Goal: Task Accomplishment & Management: Use online tool/utility

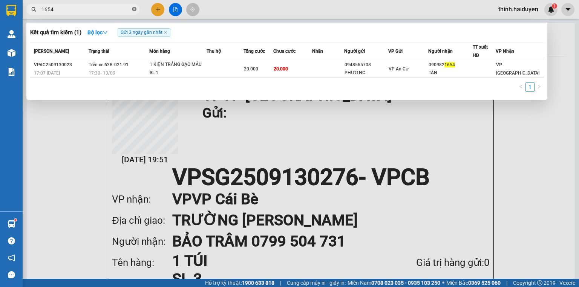
click at [135, 7] on icon "close-circle" at bounding box center [134, 9] width 5 height 5
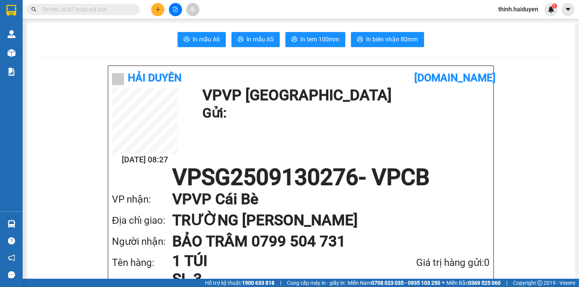
click at [107, 9] on input "text" at bounding box center [85, 9] width 89 height 8
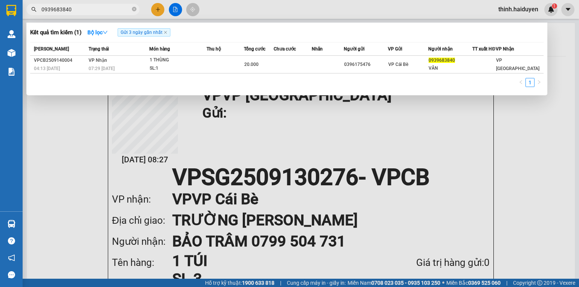
type input "0939683840"
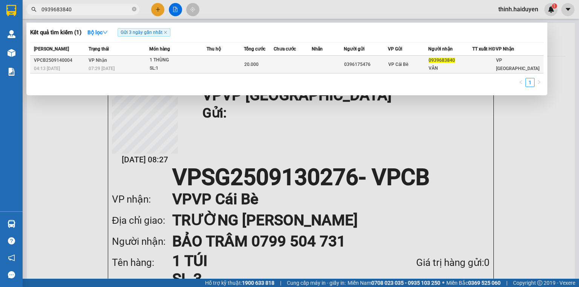
click at [177, 71] on div "SL: 1" at bounding box center [178, 68] width 57 height 8
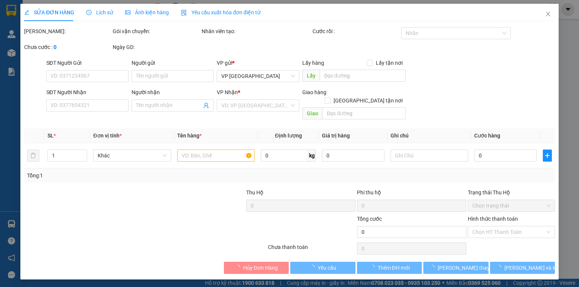
type input "0396175476"
type input "0939683840"
type input "VÂN"
type input "20.000"
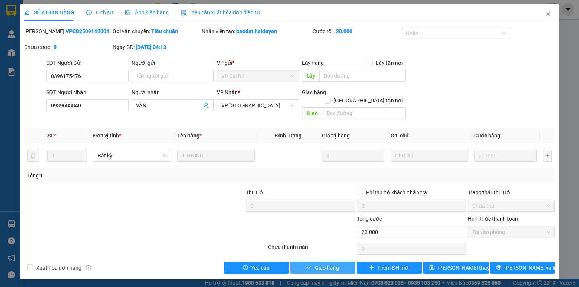
click at [343, 262] on button "Giao hàng" at bounding box center [322, 268] width 65 height 12
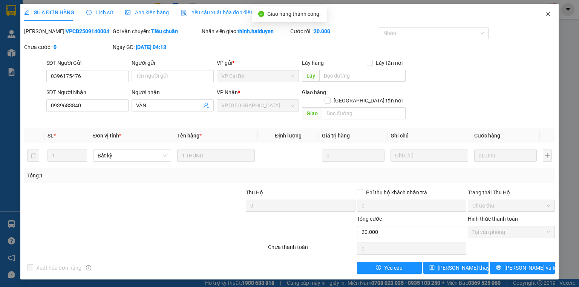
click at [551, 15] on span "Close" at bounding box center [548, 14] width 21 height 21
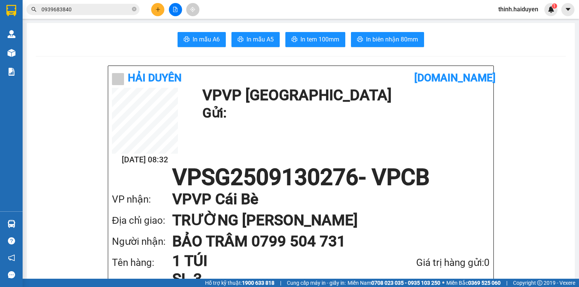
click at [127, 6] on input "0939683840" at bounding box center [85, 9] width 89 height 8
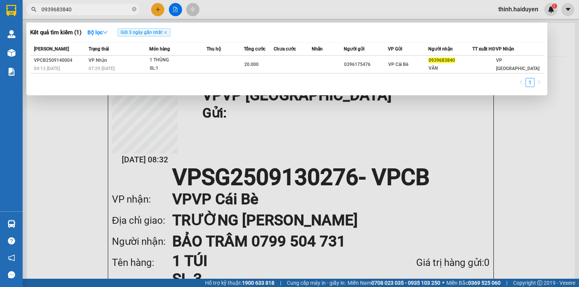
click at [127, 6] on input "0939683840" at bounding box center [85, 9] width 89 height 8
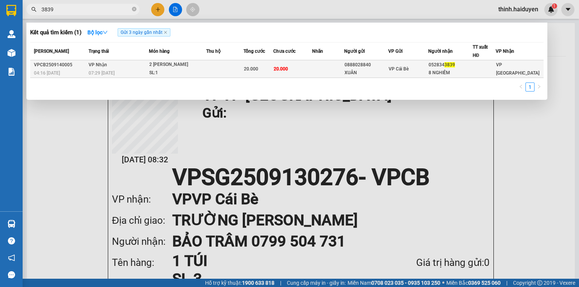
type input "3839"
click at [202, 66] on div "2 THÙNG DÁN CHUNG" at bounding box center [177, 65] width 57 height 8
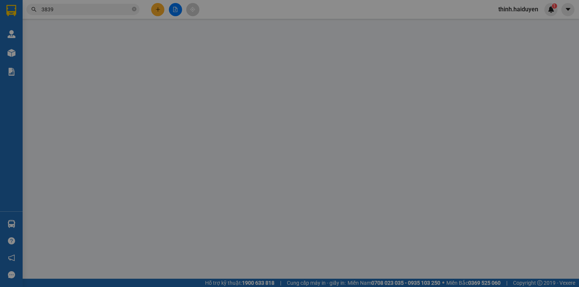
type input "0888028840"
type input "XUÂN"
type input "0528343839"
type input "8 NGHIÊM"
type input "20.000"
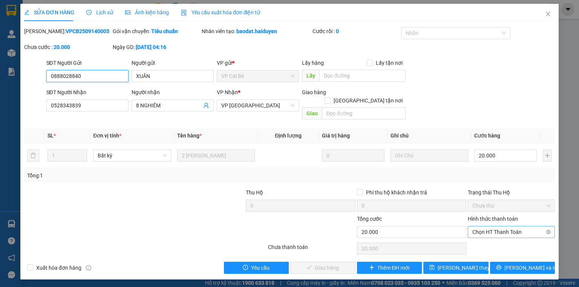
click at [487, 227] on span "Chọn HT Thanh Toán" at bounding box center [511, 232] width 78 height 11
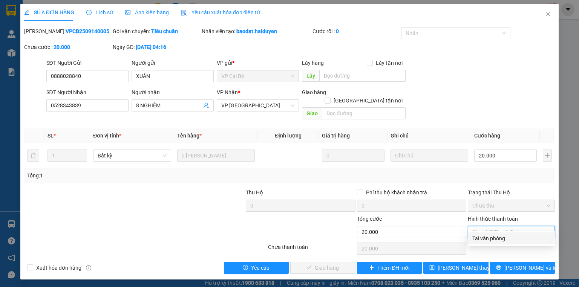
click at [487, 237] on div "Tại văn phòng" at bounding box center [511, 239] width 78 height 8
type input "0"
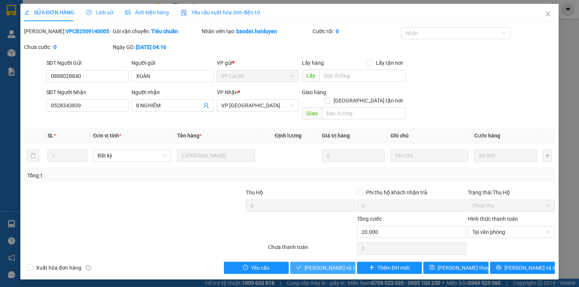
drag, startPoint x: 346, startPoint y: 259, endPoint x: 357, endPoint y: 244, distance: 19.0
click at [346, 264] on span "[PERSON_NAME] và [PERSON_NAME] hàng" at bounding box center [341, 268] width 72 height 8
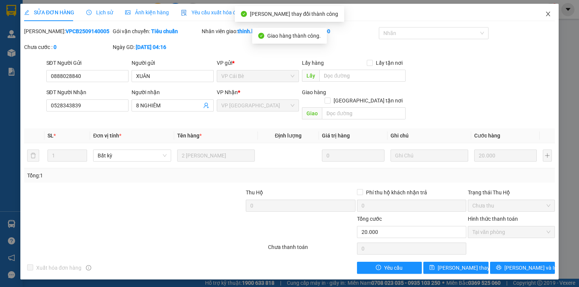
click at [552, 14] on span "Close" at bounding box center [548, 14] width 21 height 21
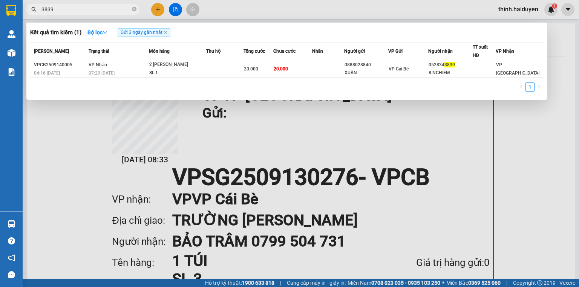
click at [121, 13] on input "3839" at bounding box center [85, 9] width 89 height 8
click at [344, 59] on th "Nhãn" at bounding box center [328, 52] width 32 height 18
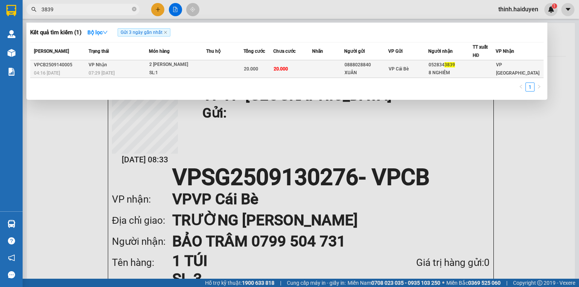
click at [380, 73] on div "XUÂN" at bounding box center [366, 73] width 43 height 8
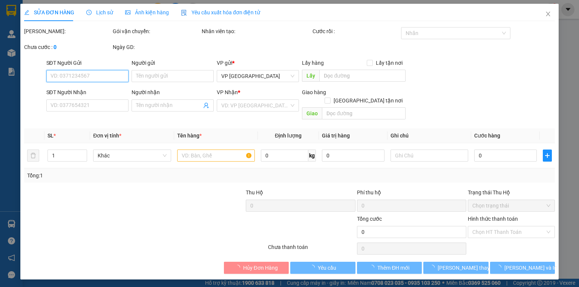
type input "0888028840"
type input "XUÂN"
type input "0528343839"
type input "8 NGHIÊM"
type input "20.000"
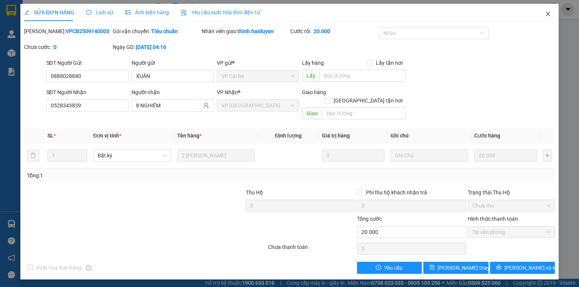
drag, startPoint x: 546, startPoint y: 12, endPoint x: 487, endPoint y: 1, distance: 59.8
click at [546, 12] on icon "close" at bounding box center [548, 14] width 6 height 6
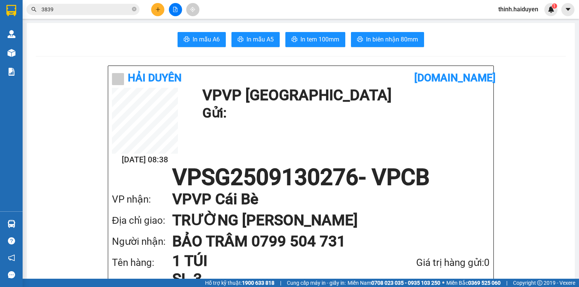
click at [176, 6] on button at bounding box center [175, 9] width 13 height 13
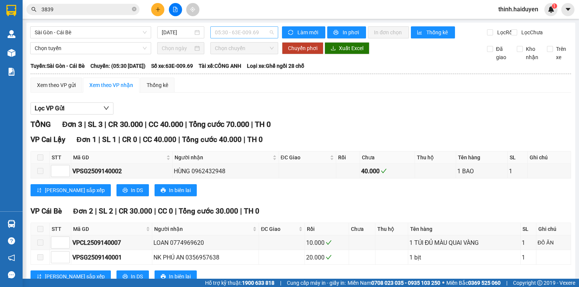
click at [239, 30] on span "05:30 - 63E-009.69" at bounding box center [244, 32] width 59 height 11
click at [156, 9] on icon "plus" at bounding box center [157, 9] width 5 height 5
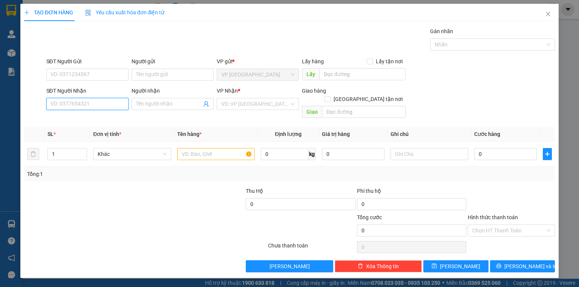
click at [109, 105] on input "SĐT Người Nhận" at bounding box center [87, 104] width 82 height 12
click at [87, 130] on div "0939848974 - CHÚ MẪN" at bounding box center [93, 131] width 85 height 8
type input "0939848974"
type input "CHÚ MẪN"
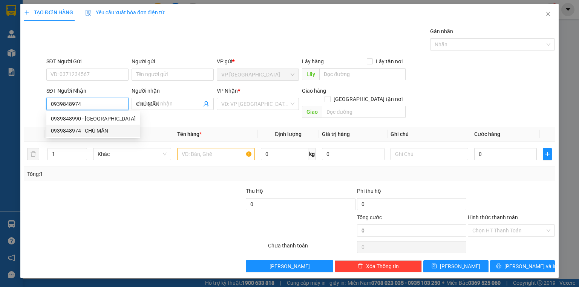
type input "20.000"
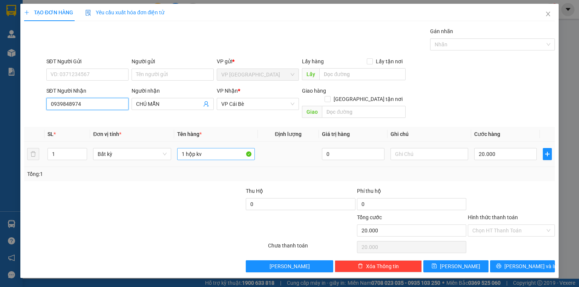
type input "0939848974"
drag, startPoint x: 206, startPoint y: 144, endPoint x: 185, endPoint y: 151, distance: 21.7
click at [185, 151] on input "1 hộp kv" at bounding box center [216, 154] width 78 height 12
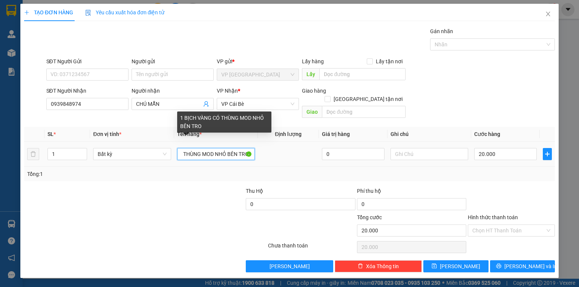
scroll to position [0, 47]
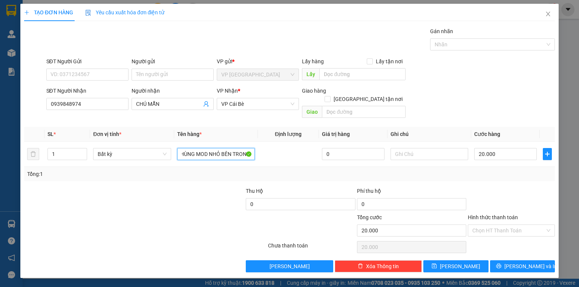
type input "1 BỊCH VÀNG CÓ THÙNG MOD NHỎ BÊN TRONG"
click at [177, 213] on div at bounding box center [100, 226] width 155 height 26
drag, startPoint x: 514, startPoint y: 220, endPoint x: 515, endPoint y: 225, distance: 5.3
click at [514, 225] on input "Hình thức thanh toán" at bounding box center [508, 230] width 73 height 11
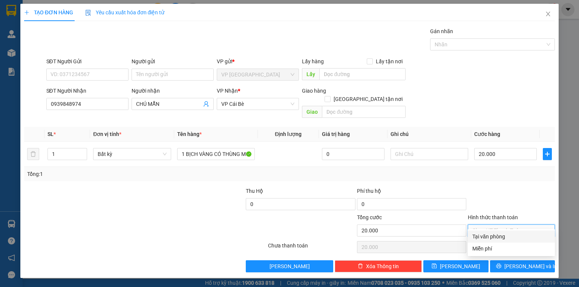
click at [516, 234] on div "Tại văn phòng" at bounding box center [511, 237] width 78 height 8
type input "0"
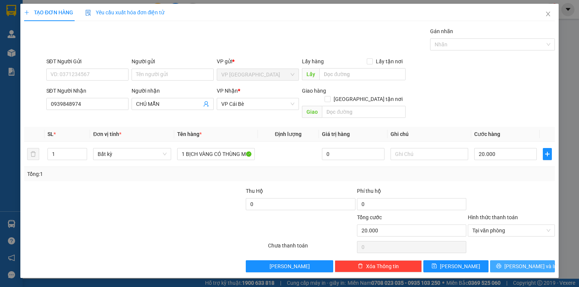
click at [523, 262] on span "Lưu và In" at bounding box center [530, 266] width 53 height 8
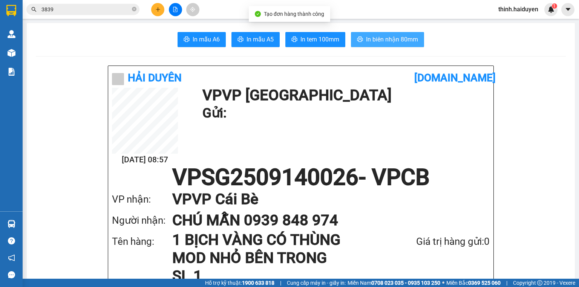
click at [394, 38] on span "In biên nhận 80mm" at bounding box center [392, 39] width 52 height 9
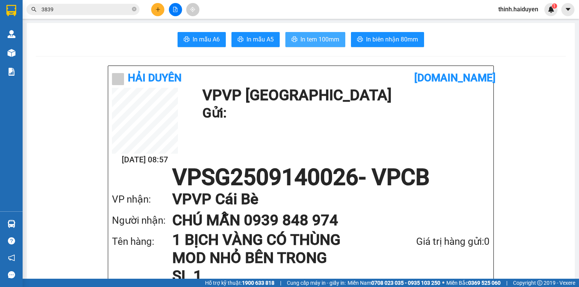
click at [335, 40] on span "In tem 100mm" at bounding box center [319, 39] width 39 height 9
click at [161, 8] on button at bounding box center [157, 9] width 13 height 13
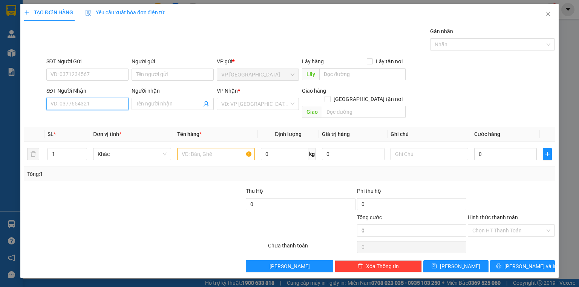
drag, startPoint x: 84, startPoint y: 105, endPoint x: 93, endPoint y: 101, distance: 9.5
click at [85, 105] on input "SĐT Người Nhận" at bounding box center [87, 104] width 82 height 12
type input "0342228108"
click at [68, 116] on div "0342228108" at bounding box center [87, 119] width 73 height 8
type input "50.000"
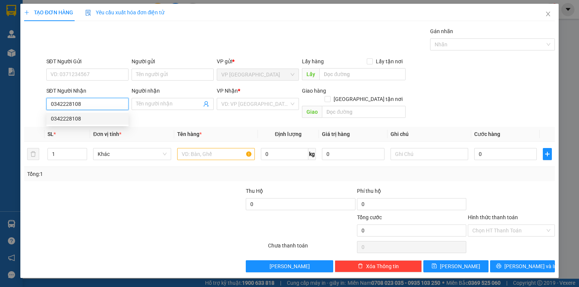
type input "50.000"
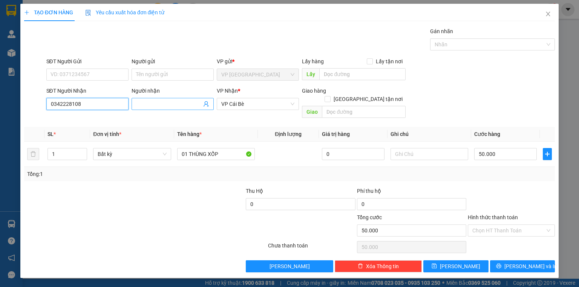
type input "0342228108"
click at [145, 102] on input "Người nhận" at bounding box center [169, 104] width 66 height 8
type input "HÙNG"
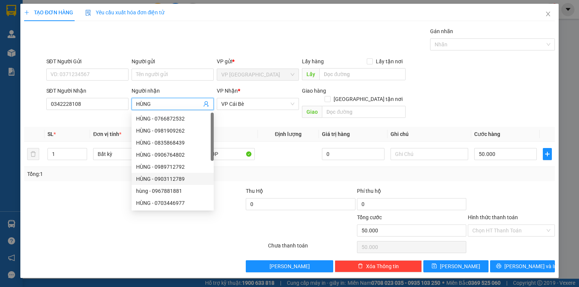
drag, startPoint x: 187, startPoint y: 179, endPoint x: 144, endPoint y: 157, distance: 48.1
click at [186, 179] on div "HÙNG - 0903112789" at bounding box center [172, 179] width 73 height 8
type input "0903112789"
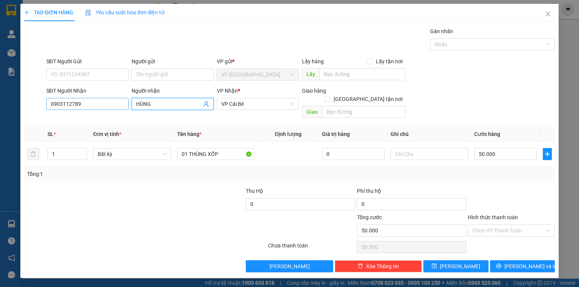
type input "HÙNG"
click at [90, 102] on input "0903112789" at bounding box center [87, 104] width 82 height 12
type input "0342228108"
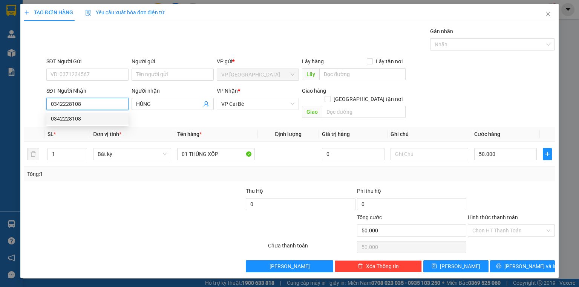
click at [109, 116] on div "0342228108" at bounding box center [87, 119] width 73 height 8
type input "0342228108"
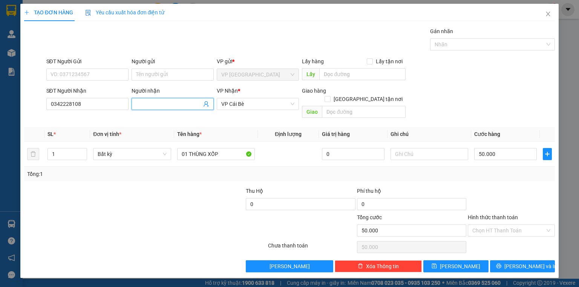
click at [189, 106] on input "Người nhận" at bounding box center [169, 104] width 66 height 8
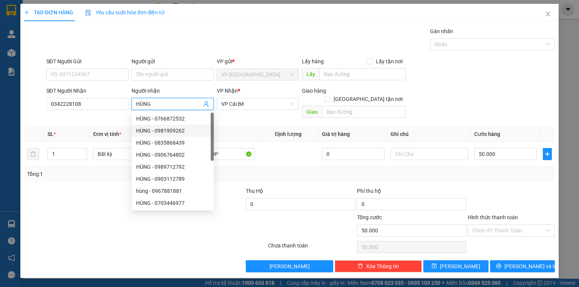
type input "HÙNG"
click at [42, 202] on div at bounding box center [78, 200] width 111 height 26
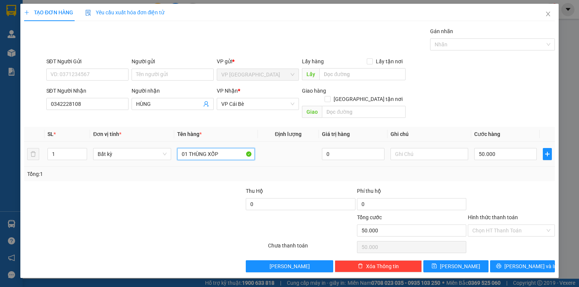
drag, startPoint x: 228, startPoint y: 147, endPoint x: 164, endPoint y: 153, distance: 64.8
click at [164, 153] on tr "1 Bất kỳ 01 THÙNG XỐP 0 50.000" at bounding box center [289, 154] width 531 height 25
type input "1 TÉP HS"
drag, startPoint x: 170, startPoint y: 213, endPoint x: 168, endPoint y: 206, distance: 6.9
click at [167, 213] on div at bounding box center [100, 226] width 155 height 26
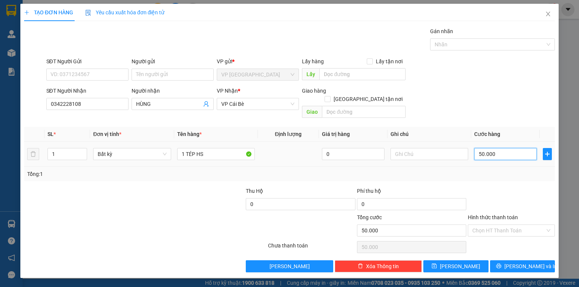
click at [511, 148] on input "50.000" at bounding box center [505, 154] width 63 height 12
type input "2"
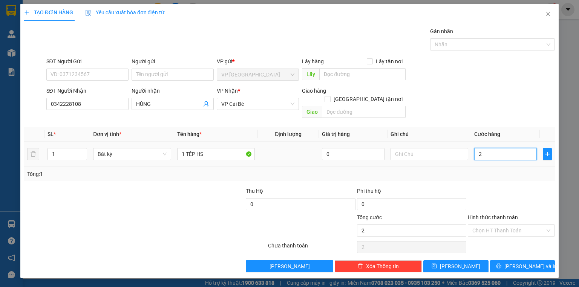
type input "20"
type input "20.000"
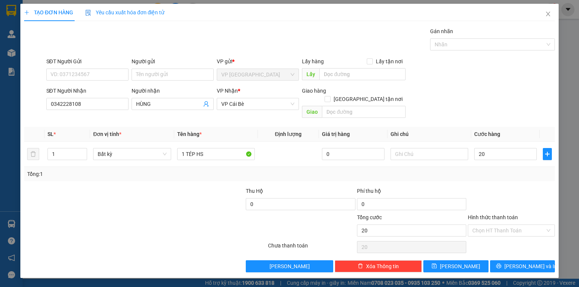
type input "20.000"
click at [520, 195] on div at bounding box center [511, 200] width 89 height 26
drag, startPoint x: 526, startPoint y: 217, endPoint x: 529, endPoint y: 228, distance: 11.7
click at [528, 225] on input "Hình thức thanh toán" at bounding box center [508, 230] width 73 height 11
drag, startPoint x: 519, startPoint y: 235, endPoint x: 520, endPoint y: 244, distance: 9.5
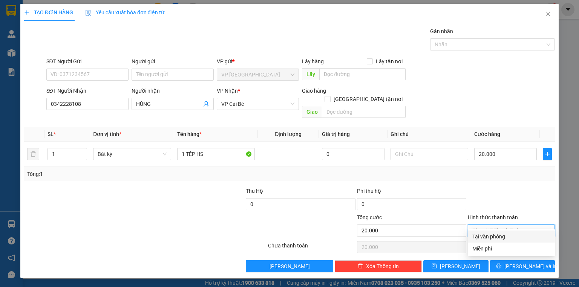
click at [519, 235] on div "Tại văn phòng" at bounding box center [511, 237] width 78 height 8
type input "0"
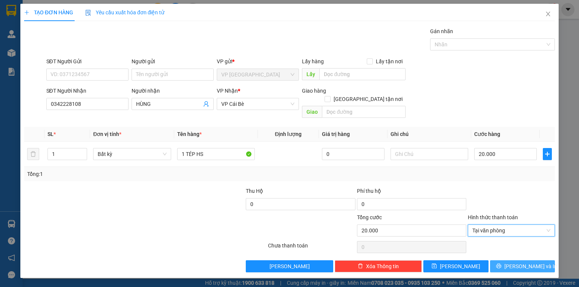
click at [521, 262] on span "Lưu và In" at bounding box center [530, 266] width 53 height 8
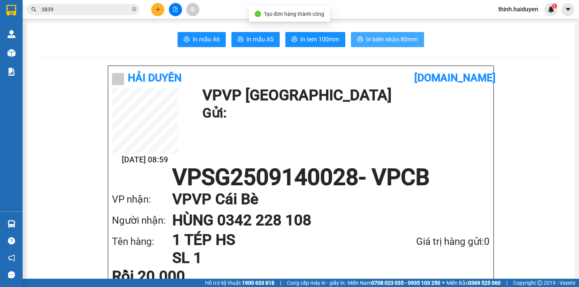
click at [367, 35] on span "In biên nhận 80mm" at bounding box center [392, 39] width 52 height 9
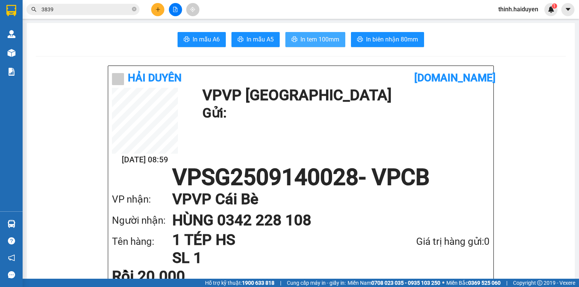
click at [332, 33] on button "In tem 100mm" at bounding box center [315, 39] width 60 height 15
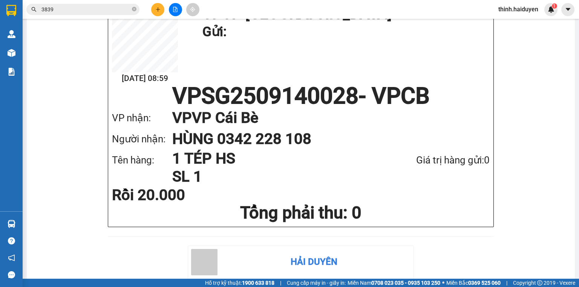
scroll to position [90, 0]
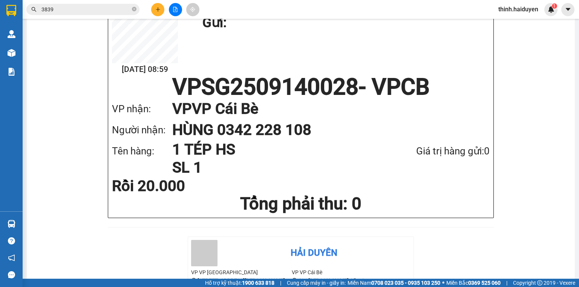
click at [156, 9] on icon "plus" at bounding box center [158, 9] width 4 height 0
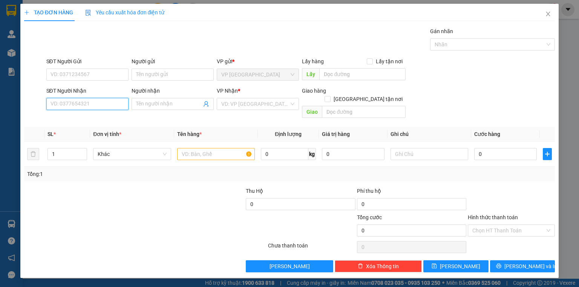
click at [75, 103] on input "SĐT Người Nhận" at bounding box center [87, 104] width 82 height 12
type input "0975380576"
click at [137, 103] on input "Người nhận" at bounding box center [169, 104] width 66 height 8
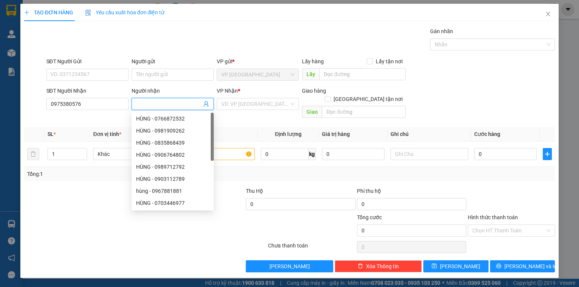
type input "c"
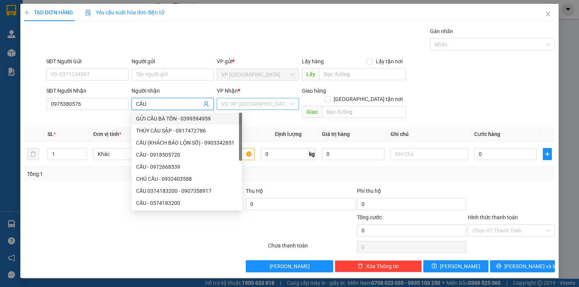
type input "CẦU"
click at [232, 103] on input "search" at bounding box center [255, 103] width 68 height 11
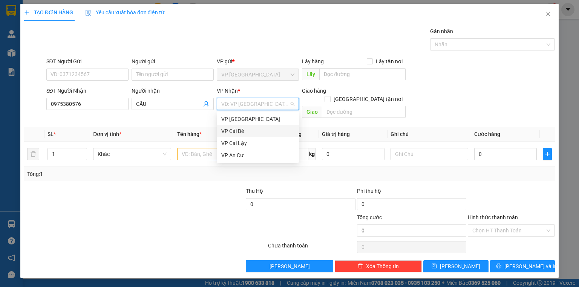
drag, startPoint x: 240, startPoint y: 133, endPoint x: 205, endPoint y: 137, distance: 34.9
click at [240, 132] on div "VP Cái Bè" at bounding box center [257, 131] width 73 height 8
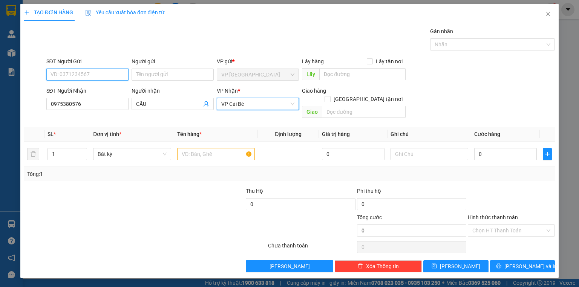
click at [109, 74] on input "SĐT Người Gửi" at bounding box center [87, 75] width 82 height 12
type input "0983452260"
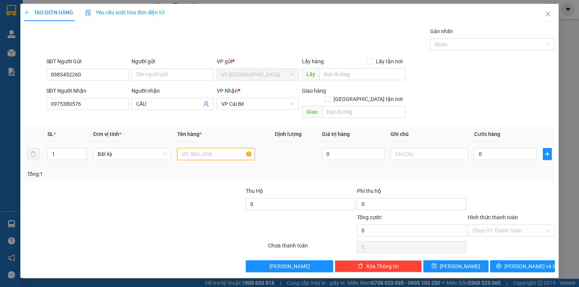
click at [207, 148] on input "text" at bounding box center [216, 154] width 78 height 12
type input "1 THÙNG PHỞ BÒ"
drag, startPoint x: 230, startPoint y: 273, endPoint x: 213, endPoint y: 266, distance: 18.4
click at [229, 272] on div "TẠO ĐƠN HÀNG Yêu cầu xuất hóa đơn điện tử Transit Pickup Surcharge Ids Transit …" at bounding box center [289, 143] width 579 height 287
click at [492, 148] on input "0" at bounding box center [505, 154] width 63 height 12
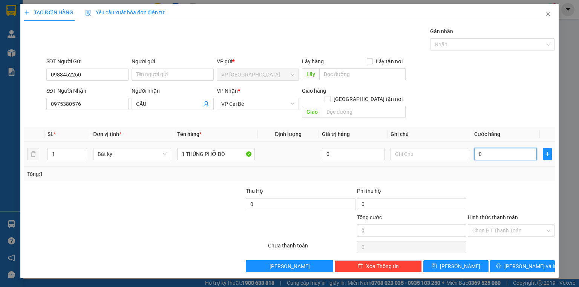
click at [492, 148] on input "0" at bounding box center [505, 154] width 63 height 12
type input "2"
type input "20"
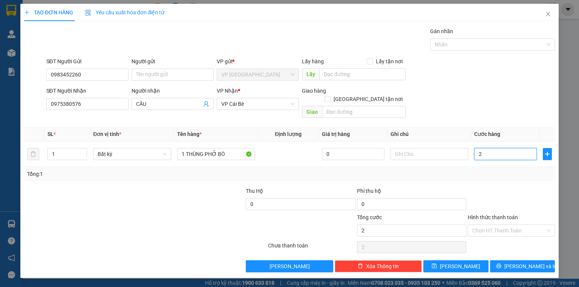
type input "20"
type input "20.000"
click at [486, 188] on div at bounding box center [511, 200] width 89 height 26
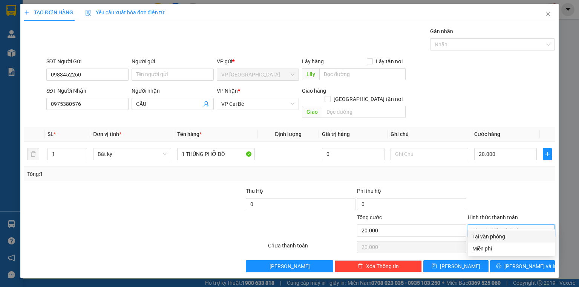
click at [483, 225] on input "Hình thức thanh toán" at bounding box center [508, 230] width 73 height 11
click at [486, 235] on div "Tại văn phòng" at bounding box center [511, 237] width 78 height 8
type input "0"
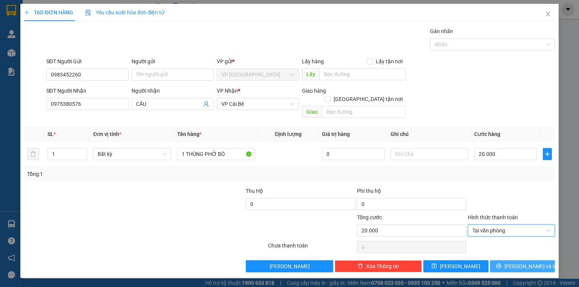
click at [501, 264] on icon "printer" at bounding box center [498, 266] width 5 height 5
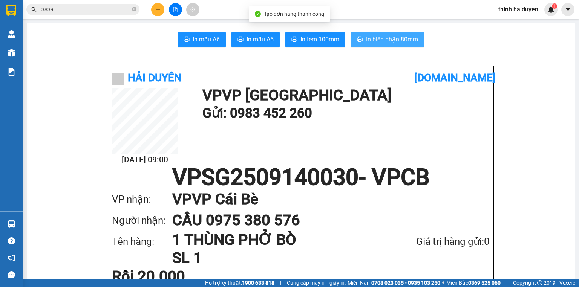
click at [369, 38] on span "In biên nhận 80mm" at bounding box center [392, 39] width 52 height 9
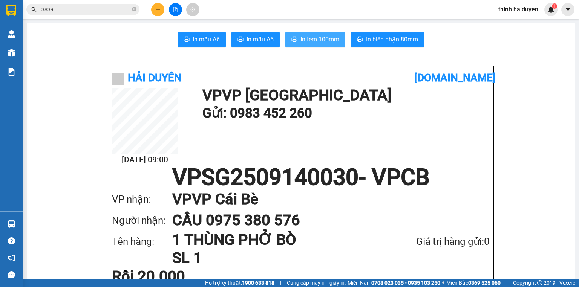
click at [318, 36] on span "In tem 100mm" at bounding box center [319, 39] width 39 height 9
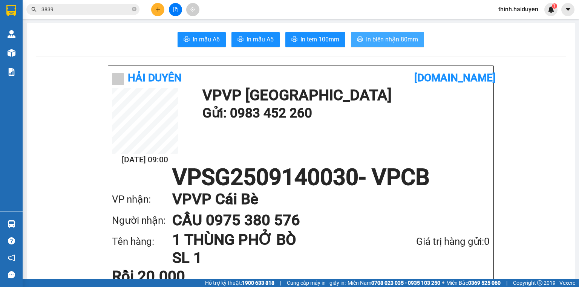
click at [385, 38] on span "In biên nhận 80mm" at bounding box center [392, 39] width 52 height 9
click at [136, 9] on icon "close-circle" at bounding box center [134, 9] width 5 height 5
click at [127, 11] on input "text" at bounding box center [85, 9] width 89 height 8
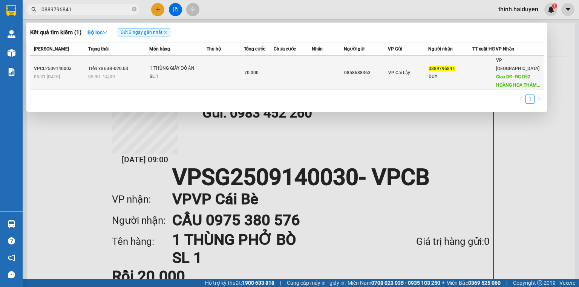
type input "0889796841"
click at [145, 73] on td "Trên xe 63B-020.03 05:30 - 14/09" at bounding box center [117, 73] width 63 height 34
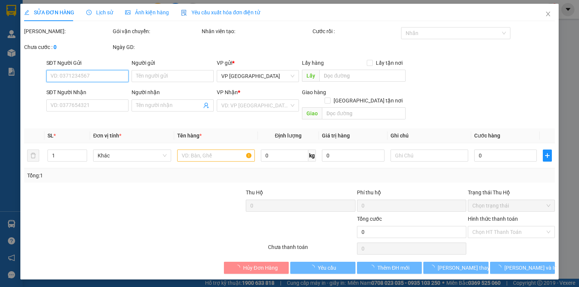
type input "0858688363"
type input "0889796841"
type input "DUY"
type input "ĐG D52 HOÀNG HOA THÁM-P.12-Q.TÂN BÌNH"
type input "70.000"
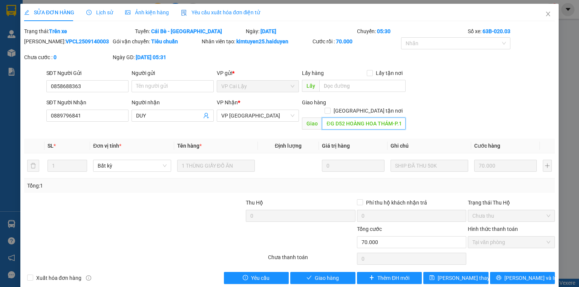
click at [346, 118] on input "ĐG D52 HOÀNG HOA THÁM-P.12-Q.TÂN BÌNH" at bounding box center [364, 124] width 84 height 12
click at [358, 118] on input "ĐG D52 HOÀNG HOA THÁM-P.12-Q.TÂN BÌNH" at bounding box center [364, 124] width 84 height 12
click at [546, 15] on icon "close" at bounding box center [548, 14] width 4 height 5
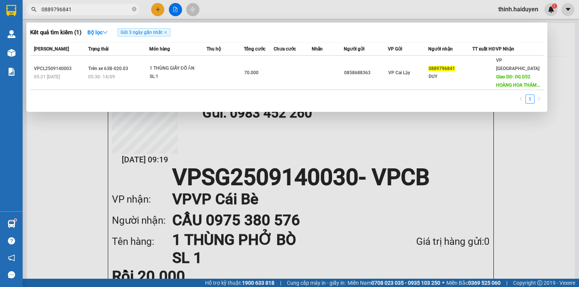
click at [103, 12] on input "0889796841" at bounding box center [85, 9] width 89 height 8
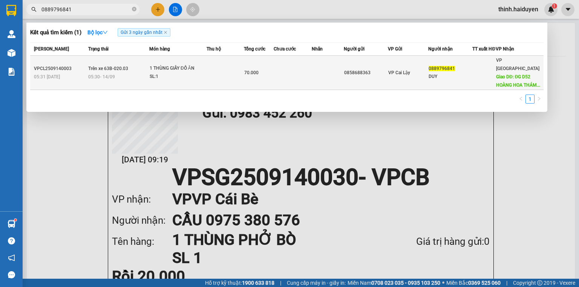
click at [139, 80] on div "05:30 - 14/09" at bounding box center [118, 77] width 60 height 8
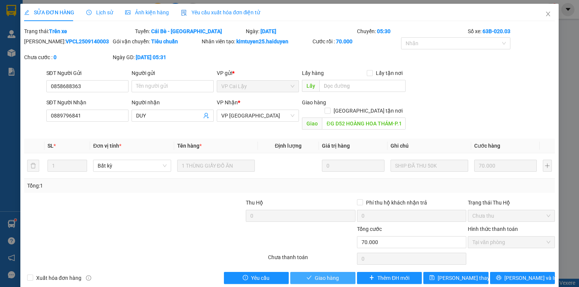
click at [323, 274] on span "Giao hàng" at bounding box center [327, 278] width 24 height 8
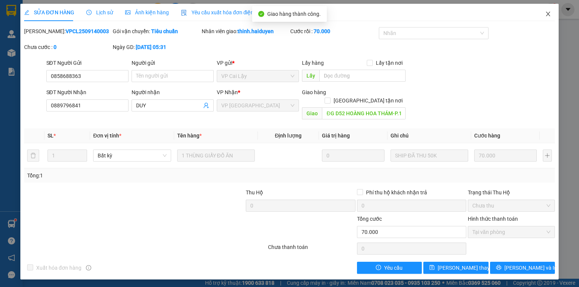
click at [546, 11] on icon "close" at bounding box center [548, 14] width 6 height 6
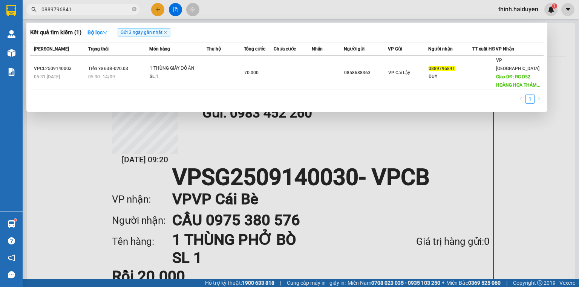
click at [74, 11] on input "0889796841" at bounding box center [85, 9] width 89 height 8
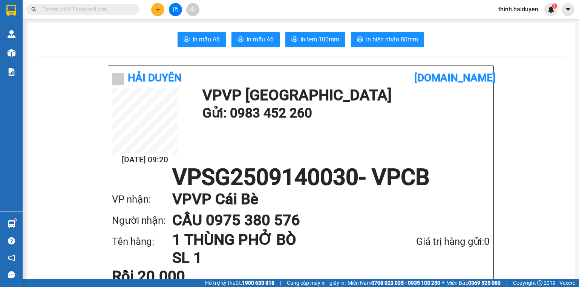
click at [132, 9] on span at bounding box center [134, 9] width 5 height 8
click at [127, 10] on input "text" at bounding box center [85, 9] width 89 height 8
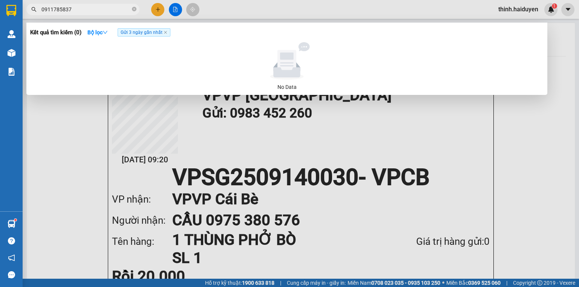
click at [113, 9] on input "0911785837" at bounding box center [85, 9] width 89 height 8
click at [115, 9] on input "0911785837" at bounding box center [85, 9] width 89 height 8
type input "0"
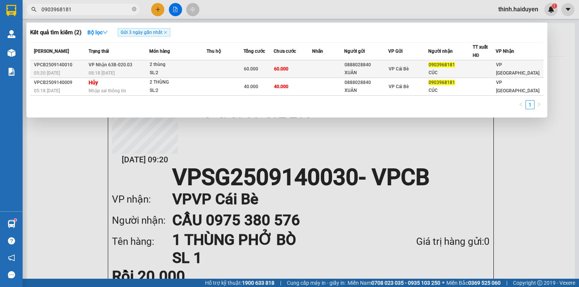
type input "0903968181"
click at [123, 68] on td "VP Nhận 63B-020.03 08:18 - 14/09" at bounding box center [118, 69] width 63 height 18
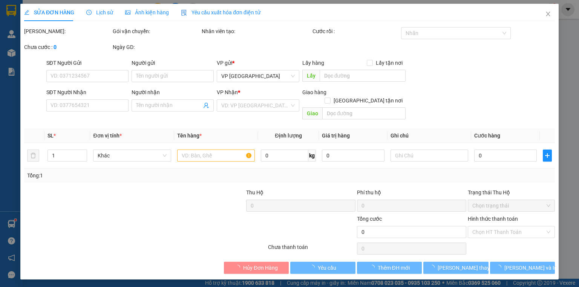
type input "0888028840"
type input "XUÂN"
type input "0903968181"
type input "CÚC"
type input "60.000"
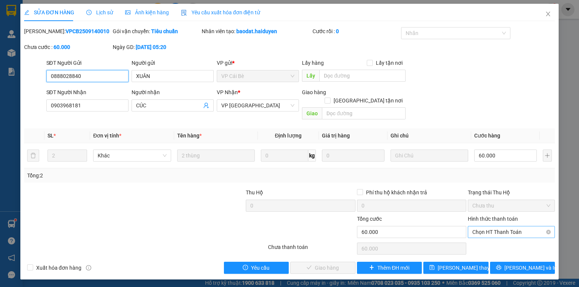
drag, startPoint x: 487, startPoint y: 220, endPoint x: 487, endPoint y: 228, distance: 8.3
click at [487, 227] on span "Chọn HT Thanh Toán" at bounding box center [511, 232] width 78 height 11
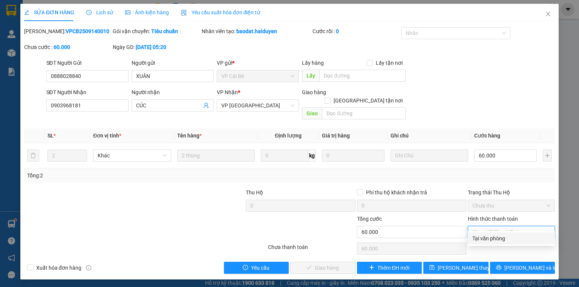
click at [487, 238] on div "Tại văn phòng" at bounding box center [511, 239] width 78 height 8
type input "0"
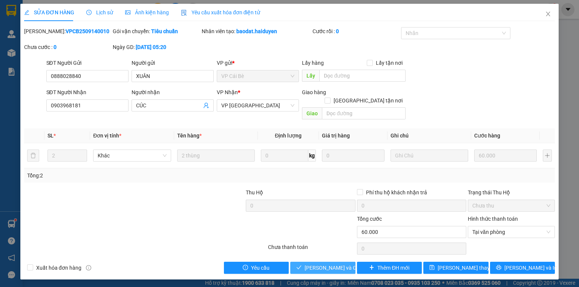
drag, startPoint x: 318, startPoint y: 262, endPoint x: 371, endPoint y: 238, distance: 57.7
click at [320, 264] on span "Lưu và Giao hàng" at bounding box center [341, 268] width 72 height 8
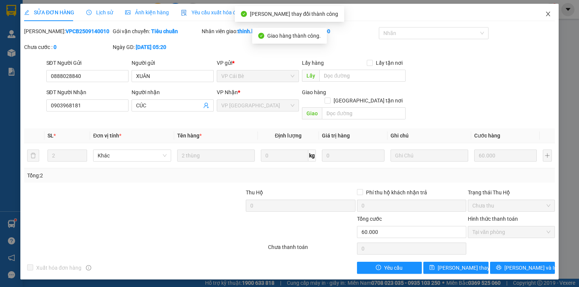
click at [548, 15] on icon "close" at bounding box center [548, 14] width 6 height 6
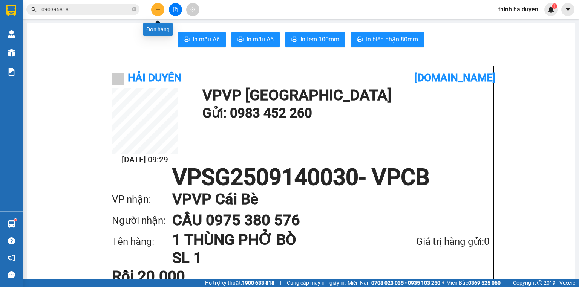
click at [155, 11] on button at bounding box center [157, 9] width 13 height 13
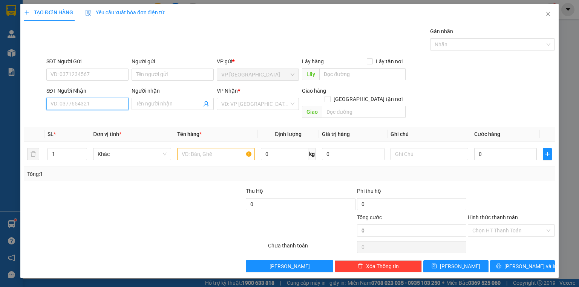
click at [93, 103] on input "SĐT Người Nhận" at bounding box center [87, 104] width 82 height 12
type input "0907467087"
click at [105, 120] on div "0907467087" at bounding box center [87, 119] width 73 height 8
type input "30.000"
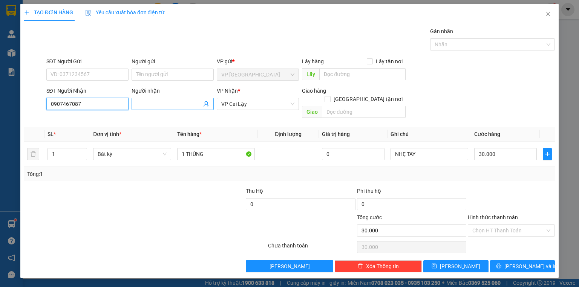
type input "0907467087"
click at [161, 106] on input "Người nhận" at bounding box center [169, 104] width 66 height 8
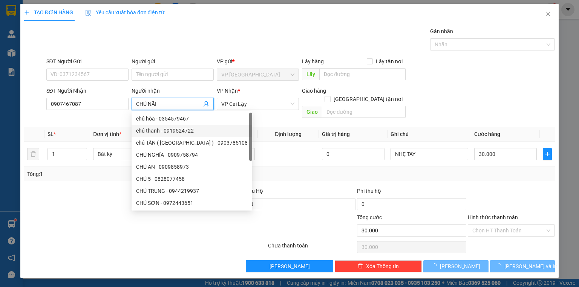
type input "CHÚ NÃI"
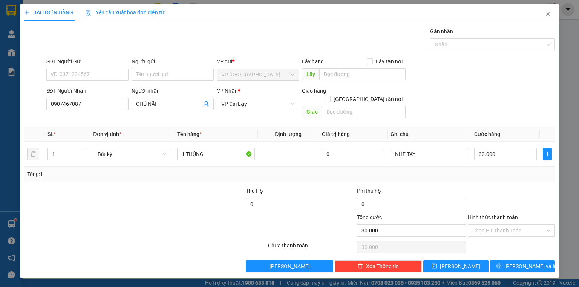
click at [64, 190] on div at bounding box center [78, 200] width 111 height 26
drag, startPoint x: 208, startPoint y: 147, endPoint x: 124, endPoint y: 156, distance: 85.3
click at [124, 156] on tr "1 Bất kỳ 1 THÙNG 0 NHẸ TAY 30.000" at bounding box center [289, 154] width 531 height 25
type input "+"
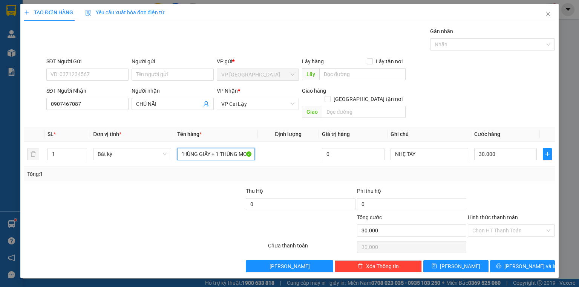
type input "1 THÙNG GIẤY + 1 THÙNG MOD"
click at [176, 214] on div at bounding box center [100, 226] width 155 height 26
type input "2"
click at [83, 151] on icon "up" at bounding box center [83, 152] width 3 height 3
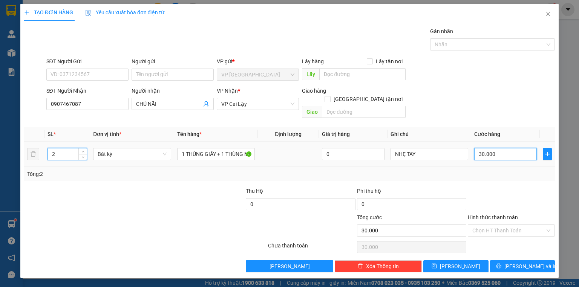
click at [507, 148] on input "30.000" at bounding box center [505, 154] width 63 height 12
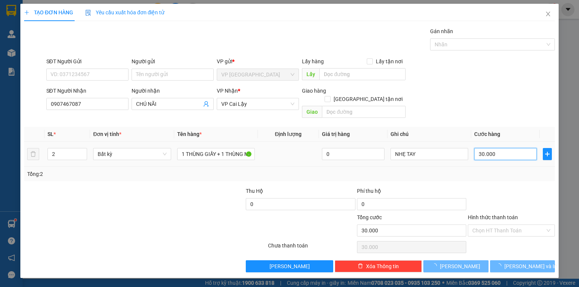
click at [506, 148] on input "30.000" at bounding box center [505, 154] width 63 height 12
type input "0"
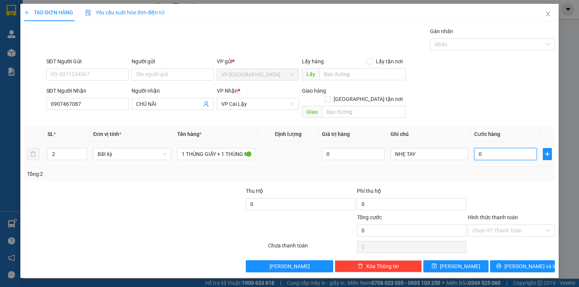
type input "4"
type input "04"
type input "40"
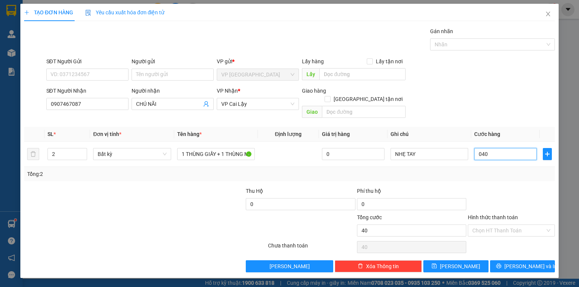
type input "040"
type input "40.000"
drag, startPoint x: 510, startPoint y: 185, endPoint x: 515, endPoint y: 184, distance: 4.4
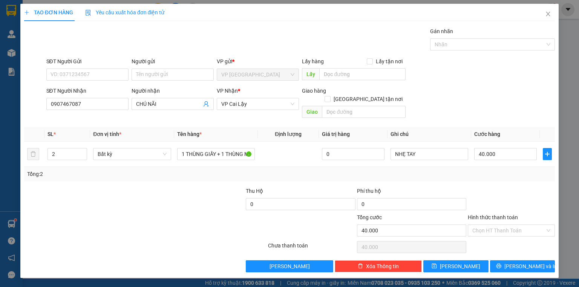
click at [515, 187] on div at bounding box center [511, 200] width 89 height 26
click at [516, 225] on input "Hình thức thanh toán" at bounding box center [508, 230] width 73 height 11
click at [512, 232] on div "Tại văn phòng" at bounding box center [511, 237] width 87 height 12
type input "0"
click at [501, 264] on icon "printer" at bounding box center [498, 266] width 5 height 5
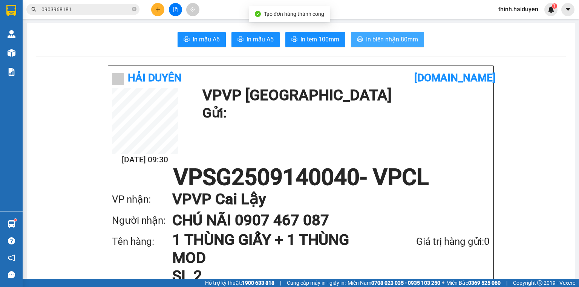
click at [377, 38] on span "In biên nhận 80mm" at bounding box center [392, 39] width 52 height 9
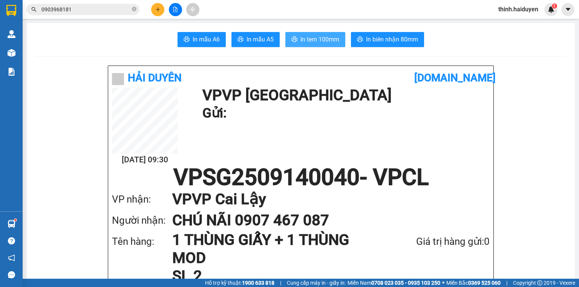
click at [303, 38] on span "In tem 100mm" at bounding box center [319, 39] width 39 height 9
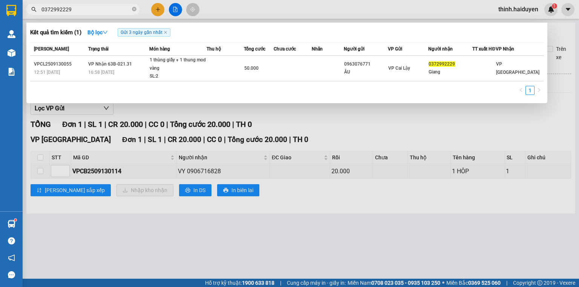
click at [114, 8] on input "0372992229" at bounding box center [85, 9] width 89 height 8
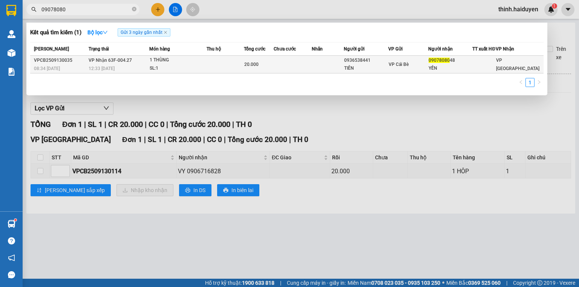
type input "09078080"
click at [205, 72] on div "SL: 1" at bounding box center [178, 68] width 57 height 8
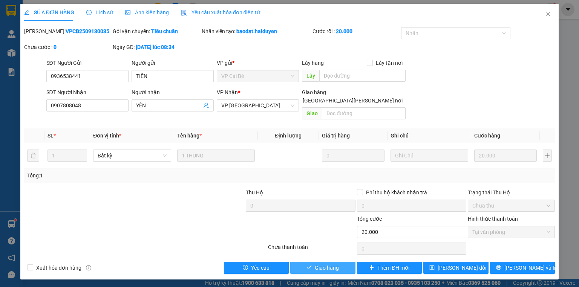
drag, startPoint x: 339, startPoint y: 258, endPoint x: 453, endPoint y: 164, distance: 148.1
click at [342, 262] on button "Giao hàng" at bounding box center [322, 268] width 65 height 12
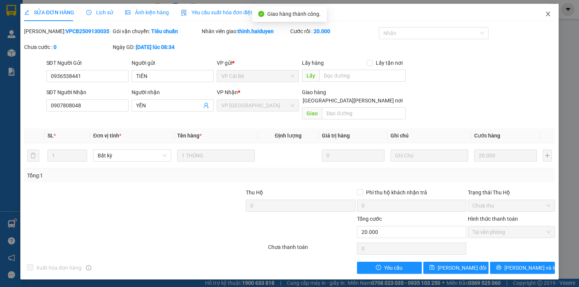
click at [549, 12] on icon "close" at bounding box center [548, 14] width 6 height 6
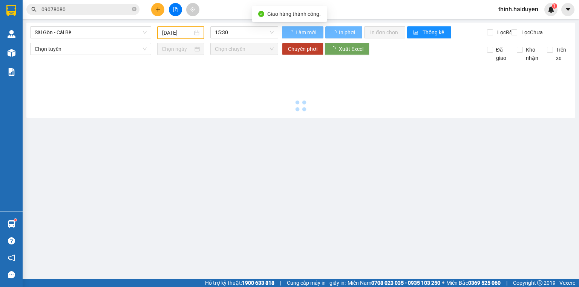
type input "14/09/2025"
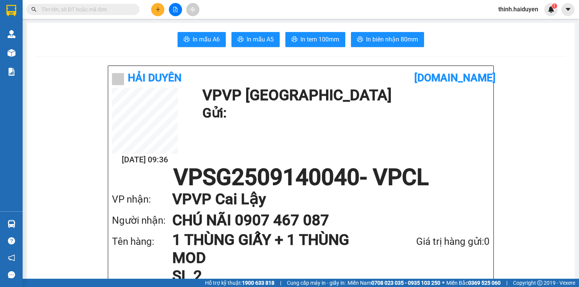
click at [126, 9] on input "text" at bounding box center [85, 9] width 89 height 8
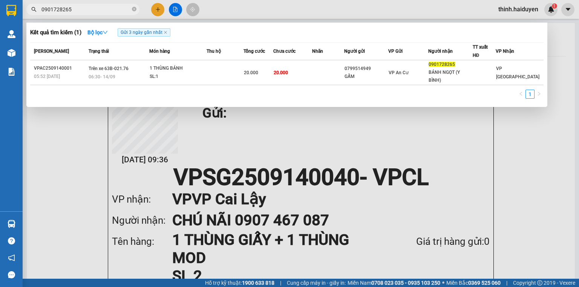
type input "0901728265"
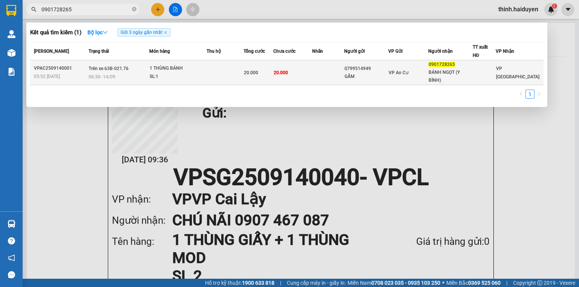
click at [176, 63] on td "1 THÙNG BÁNH SL: 1" at bounding box center [177, 72] width 57 height 25
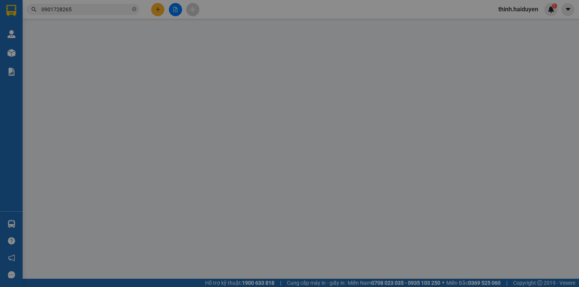
type input "0799514949"
type input "GẤM"
type input "0901728265"
type input "BÁNH NGỌT (Y BÌNH)"
type input "20.000"
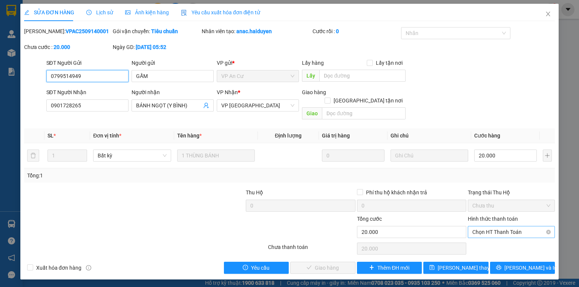
click at [491, 227] on span "Chọn HT Thanh Toán" at bounding box center [511, 232] width 78 height 11
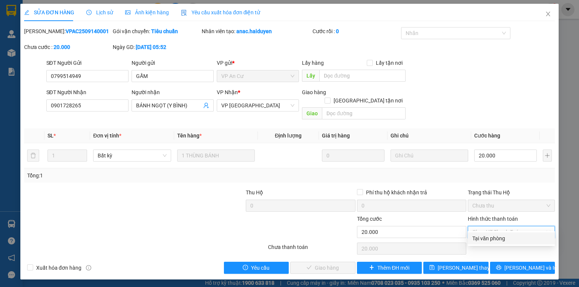
click at [485, 237] on div "Tại văn phòng" at bounding box center [511, 239] width 78 height 8
type input "0"
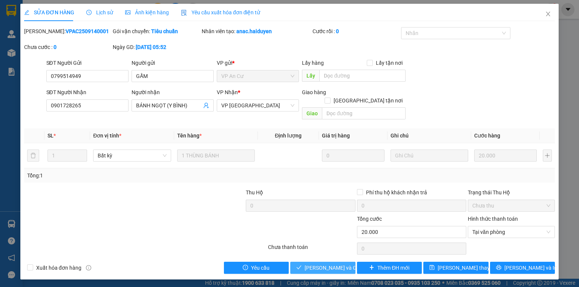
drag, startPoint x: 322, startPoint y: 259, endPoint x: 325, endPoint y: 254, distance: 5.6
click at [323, 264] on span "Lưu và Giao hàng" at bounding box center [341, 268] width 72 height 8
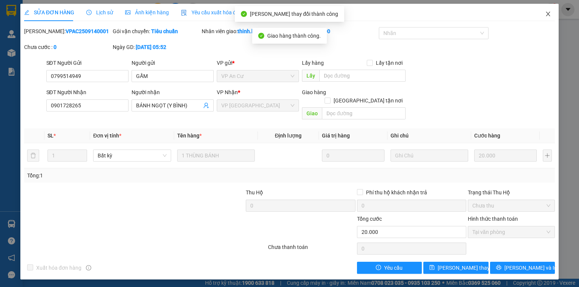
click at [547, 14] on icon "close" at bounding box center [548, 14] width 6 height 6
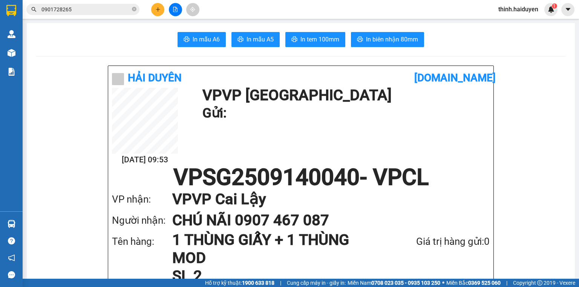
click at [160, 8] on button at bounding box center [157, 9] width 13 height 13
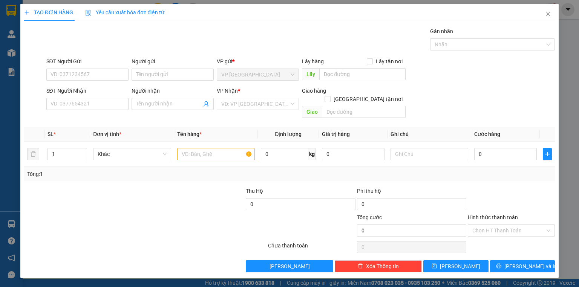
click at [104, 111] on div "SĐT Người Nhận VD: 0377654321" at bounding box center [87, 104] width 85 height 35
click at [107, 106] on input "SĐT Người Nhận" at bounding box center [87, 104] width 82 height 12
type input "0849353449"
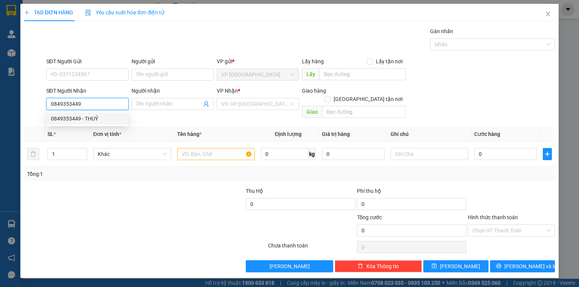
click at [106, 123] on div "0849353449 - THUỶ" at bounding box center [87, 119] width 82 height 12
type input "THUỶ"
type input "TRƯỜNG CẤP 3"
type input "40.000"
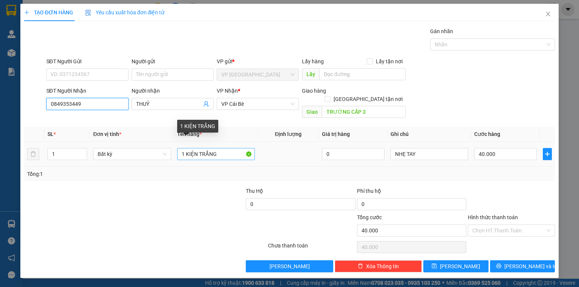
type input "0849353449"
drag, startPoint x: 230, startPoint y: 147, endPoint x: 202, endPoint y: 153, distance: 28.9
click at [202, 153] on div "1 KIỆN TRẮNG" at bounding box center [216, 154] width 78 height 15
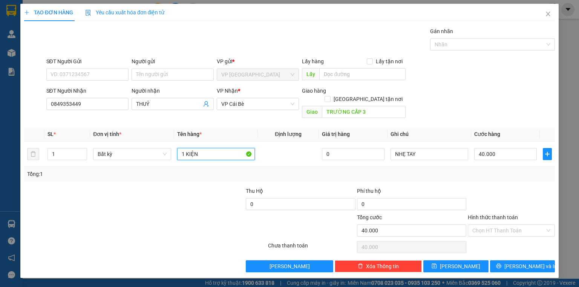
type input "1 KIỆN"
drag, startPoint x: 196, startPoint y: 218, endPoint x: 160, endPoint y: 205, distance: 38.0
click at [195, 218] on div at bounding box center [223, 226] width 89 height 26
click at [489, 152] on div "40.000" at bounding box center [505, 154] width 63 height 15
click at [492, 149] on input "40.000" at bounding box center [505, 154] width 63 height 12
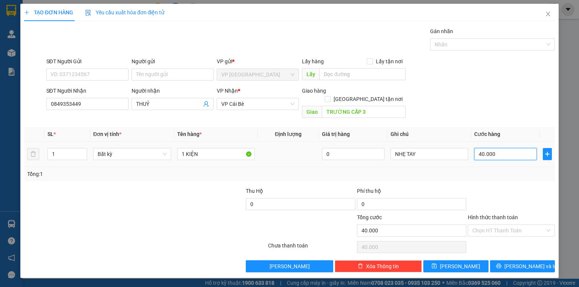
click at [492, 149] on input "40.000" at bounding box center [505, 154] width 63 height 12
type input "3"
type input "30"
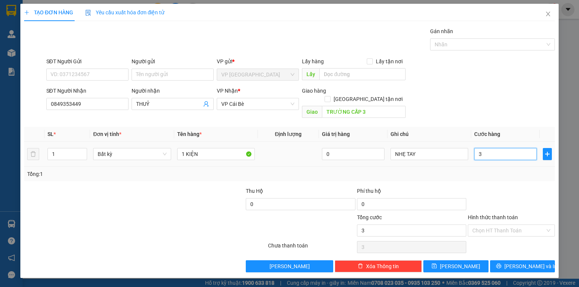
type input "30"
type input "30.000"
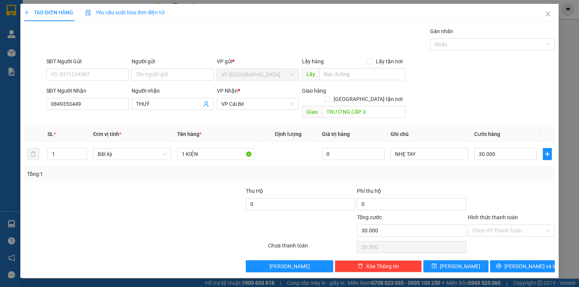
click at [531, 192] on div at bounding box center [511, 200] width 89 height 26
click at [521, 262] on span "[PERSON_NAME] và In" at bounding box center [530, 266] width 53 height 8
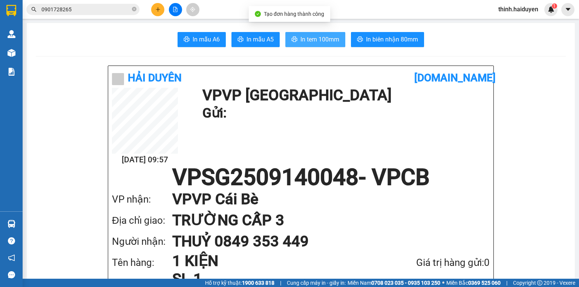
click at [327, 40] on span "In tem 100mm" at bounding box center [319, 39] width 39 height 9
click at [326, 40] on span "In tem 100mm" at bounding box center [319, 39] width 39 height 9
click at [110, 11] on input "0901728265" at bounding box center [85, 9] width 89 height 8
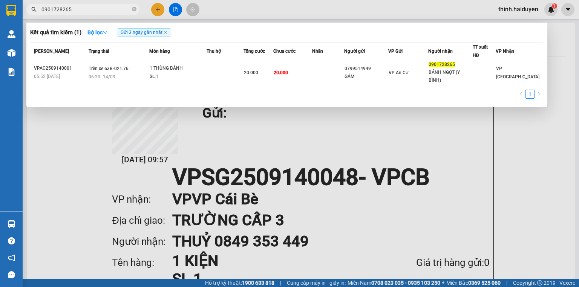
click at [110, 11] on input "0901728265" at bounding box center [85, 9] width 89 height 8
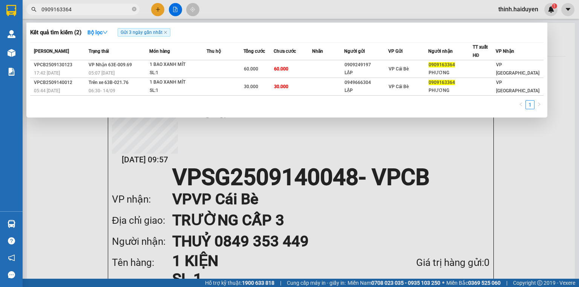
type input "0909163364"
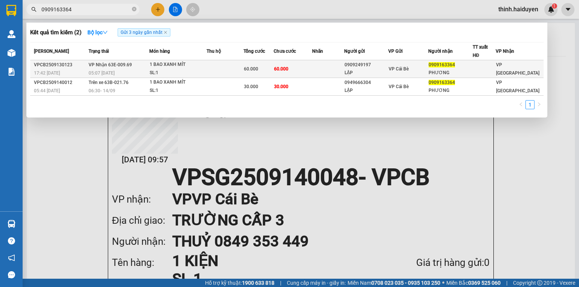
click at [198, 66] on div "1 BAO XANH MÍT" at bounding box center [178, 65] width 57 height 8
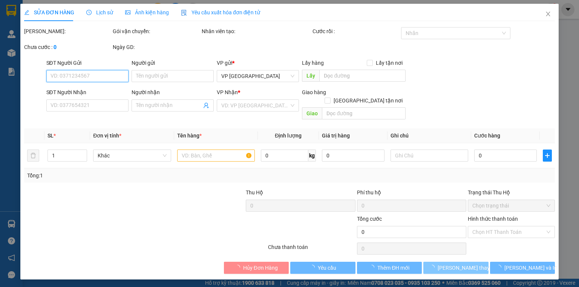
type input "0909249197"
type input "LẬP"
type input "0909163364"
type input "PHƯƠNG"
type input "60.000"
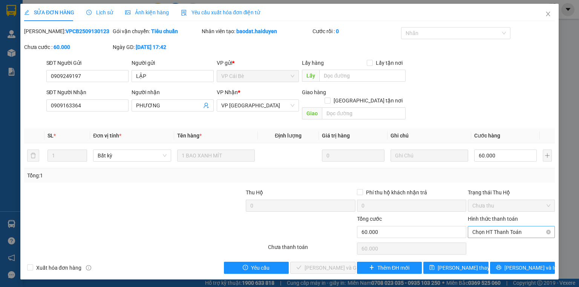
drag, startPoint x: 489, startPoint y: 231, endPoint x: 489, endPoint y: 228, distance: 3.8
click at [489, 229] on div "Hình thức thanh toán Chọn HT Thanh Toán" at bounding box center [511, 228] width 87 height 26
click at [487, 228] on span "Chọn HT Thanh Toán" at bounding box center [511, 232] width 78 height 11
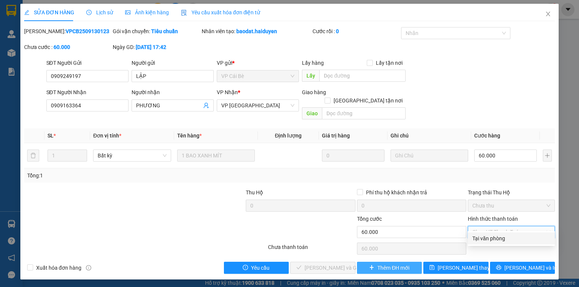
drag, startPoint x: 486, startPoint y: 236, endPoint x: 374, endPoint y: 262, distance: 115.0
click at [485, 237] on div "Tại văn phòng" at bounding box center [511, 239] width 78 height 8
type input "0"
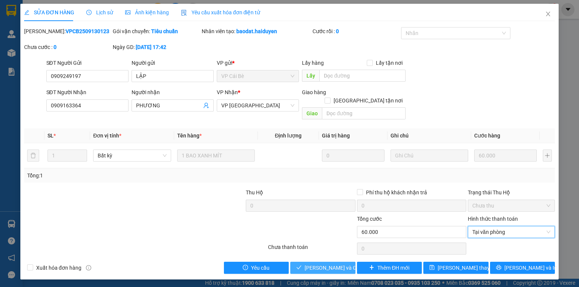
click at [327, 264] on span "Lưu và Giao hàng" at bounding box center [341, 268] width 72 height 8
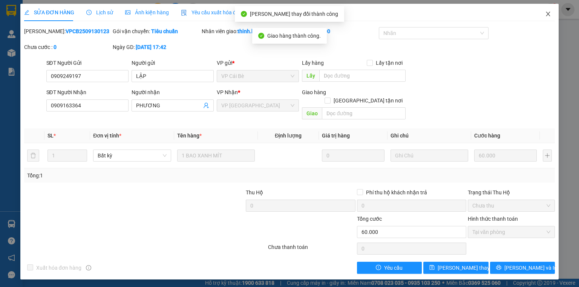
click at [542, 15] on span "Close" at bounding box center [548, 14] width 21 height 21
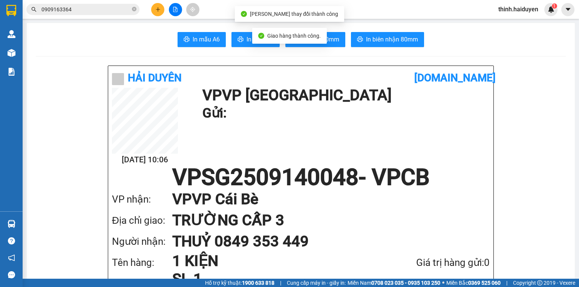
click at [83, 13] on input "0909163364" at bounding box center [85, 9] width 89 height 8
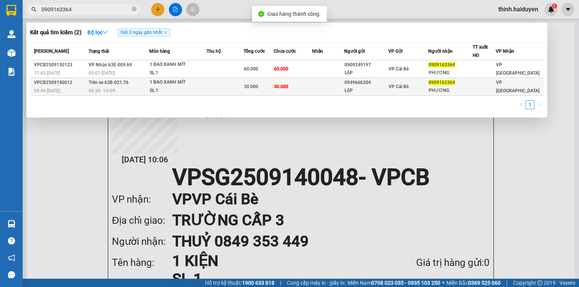
click at [103, 88] on span "06:30 - 14/09" at bounding box center [102, 90] width 27 height 5
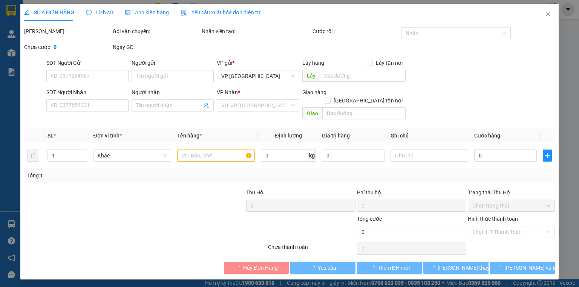
type input "0949666304"
type input "LẬP"
type input "0909163364"
type input "PHƯƠNG"
type input "30.000"
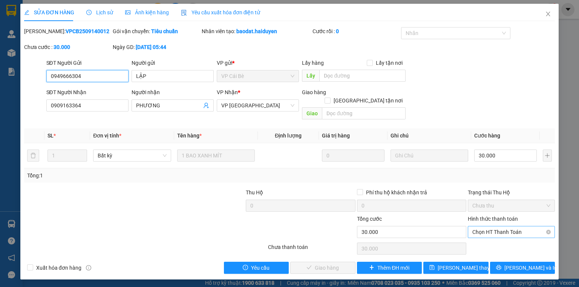
drag, startPoint x: 512, startPoint y: 227, endPoint x: 508, endPoint y: 229, distance: 4.2
click at [512, 227] on span "Chọn HT Thanh Toán" at bounding box center [511, 232] width 78 height 11
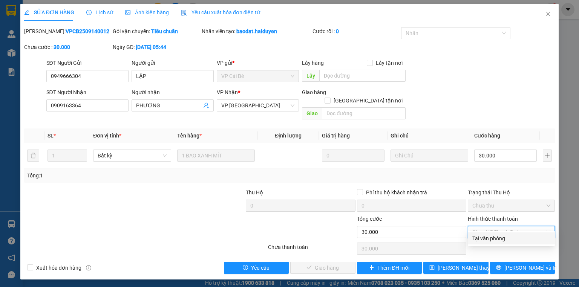
drag, startPoint x: 501, startPoint y: 236, endPoint x: 489, endPoint y: 239, distance: 12.3
click at [499, 237] on div "Tại văn phòng" at bounding box center [511, 239] width 78 height 8
type input "0"
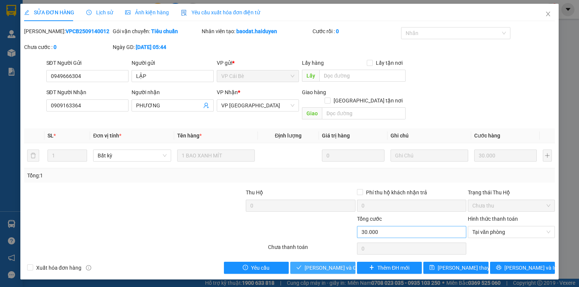
drag, startPoint x: 322, startPoint y: 264, endPoint x: 386, endPoint y: 219, distance: 77.9
click at [323, 264] on button "Lưu và Giao hàng" at bounding box center [322, 268] width 65 height 12
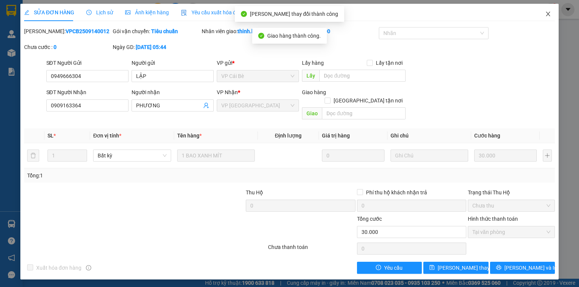
click at [547, 12] on icon "close" at bounding box center [548, 14] width 6 height 6
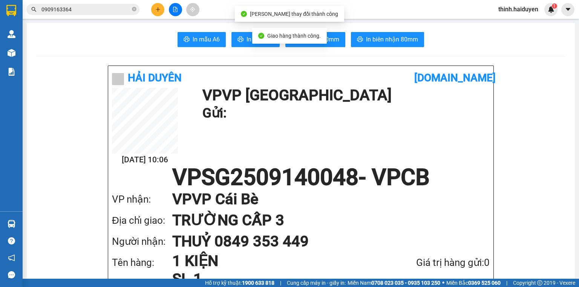
click at [159, 11] on icon "plus" at bounding box center [157, 9] width 5 height 5
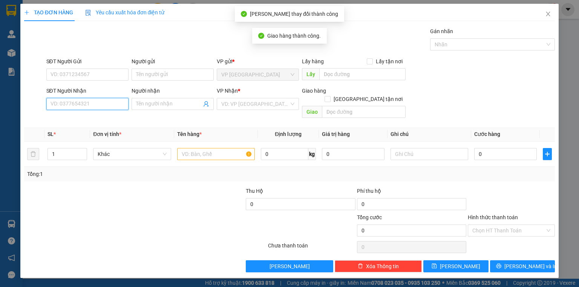
click at [108, 103] on input "SĐT Người Nhận" at bounding box center [87, 104] width 82 height 12
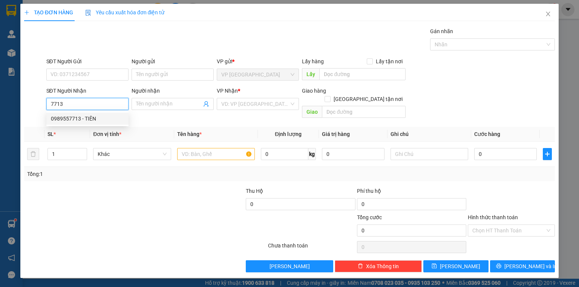
click at [80, 120] on div "0989557713 - TIÊN" at bounding box center [87, 119] width 73 height 8
type input "0989557713"
type input "TIÊN"
type input "KARAOKE MÂY CHIỀU"
type input "20.000"
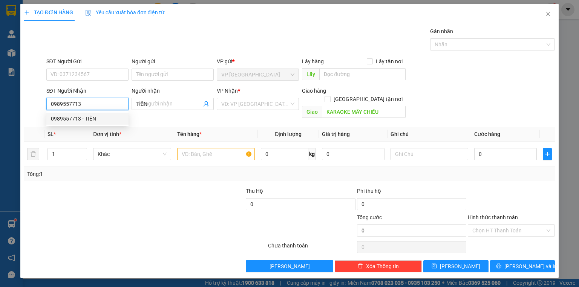
type input "20.000"
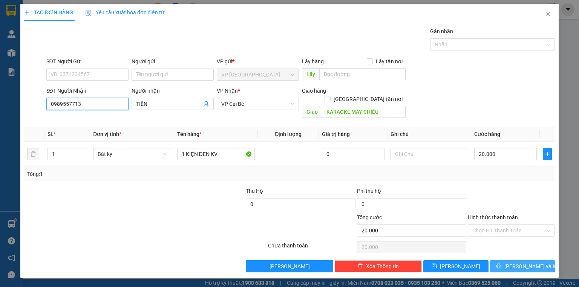
type input "0989557713"
click at [501, 264] on icon "printer" at bounding box center [498, 266] width 5 height 5
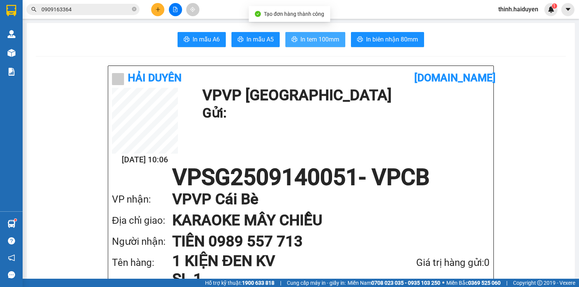
click at [305, 41] on span "In tem 100mm" at bounding box center [319, 39] width 39 height 9
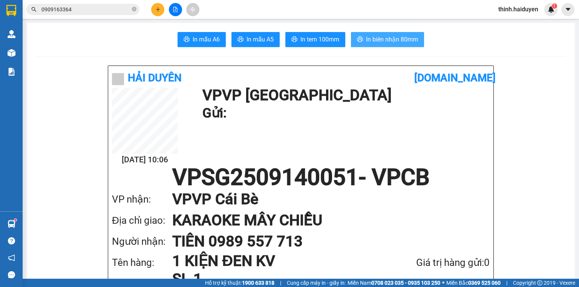
click at [366, 40] on span "In biên nhận 80mm" at bounding box center [392, 39] width 52 height 9
click at [158, 8] on icon "plus" at bounding box center [158, 9] width 0 height 4
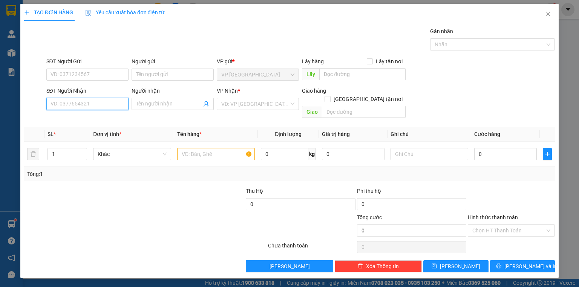
click at [106, 106] on input "SĐT Người Nhận" at bounding box center [87, 104] width 82 height 12
click at [98, 120] on div "0787979193 - LỘC" at bounding box center [87, 119] width 73 height 8
type input "0787979193"
type input "LỘC"
type input "40.000"
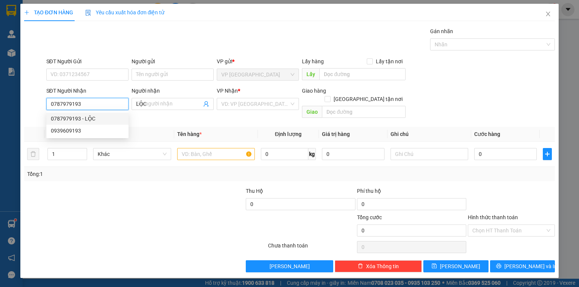
type input "40.000"
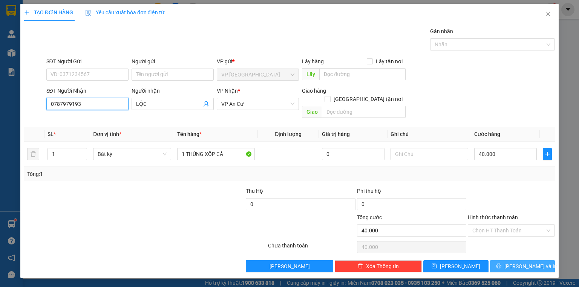
type input "0787979193"
click at [532, 262] on span "Lưu và In" at bounding box center [530, 266] width 53 height 8
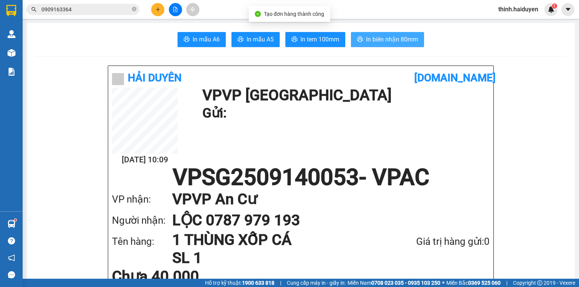
click at [361, 40] on button "In biên nhận 80mm" at bounding box center [387, 39] width 73 height 15
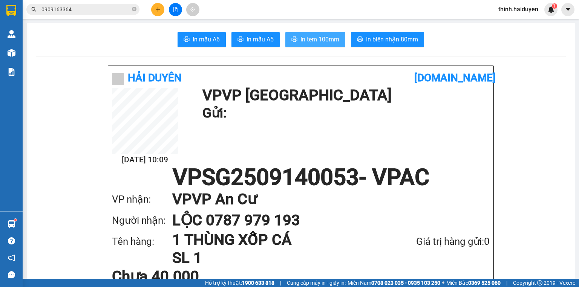
click at [297, 40] on button "In tem 100mm" at bounding box center [315, 39] width 60 height 15
click at [116, 9] on input "0909163364" at bounding box center [85, 9] width 89 height 8
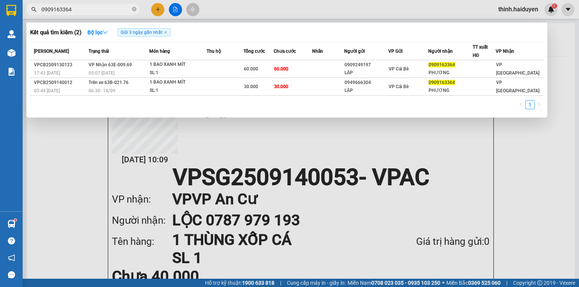
click at [116, 9] on input "0909163364" at bounding box center [85, 9] width 89 height 8
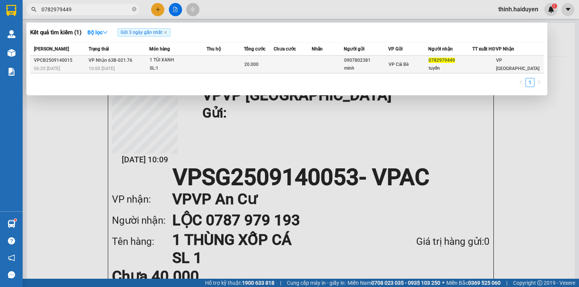
type input "0782979449"
click at [181, 69] on div "SL: 1" at bounding box center [178, 68] width 57 height 8
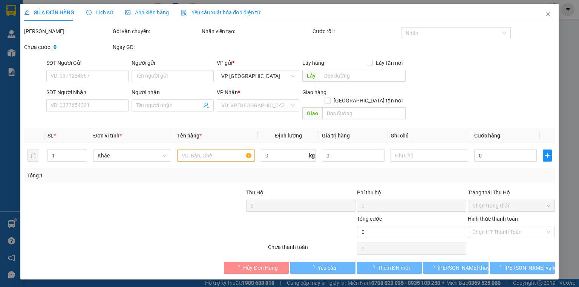
type input "0907802381"
type input "minh"
type input "0782979449"
type input "tuyền"
type input "20.000"
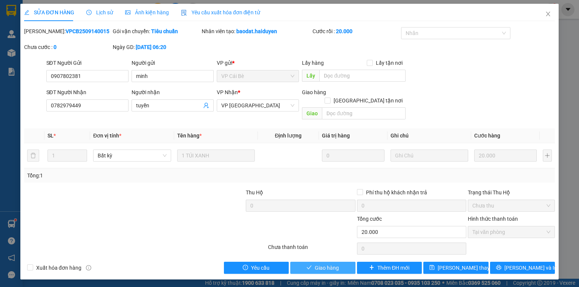
drag, startPoint x: 318, startPoint y: 263, endPoint x: 323, endPoint y: 258, distance: 6.7
click at [320, 264] on span "Giao hàng" at bounding box center [327, 268] width 24 height 8
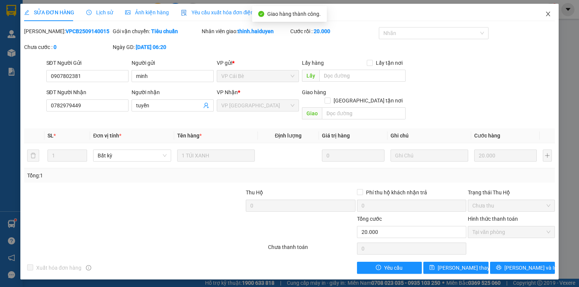
click at [546, 15] on icon "close" at bounding box center [548, 14] width 6 height 6
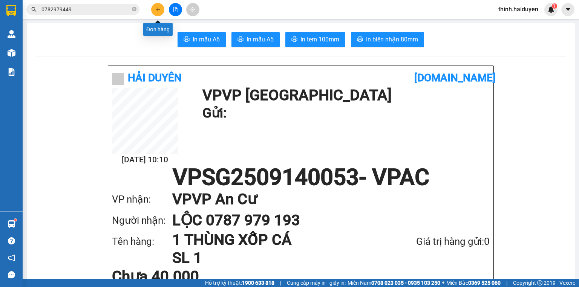
click at [155, 9] on button at bounding box center [157, 9] width 13 height 13
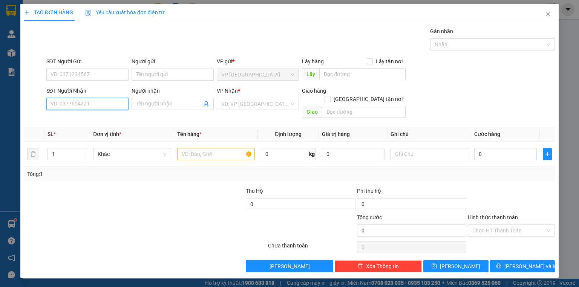
click at [109, 100] on input "SĐT Người Nhận" at bounding box center [87, 104] width 82 height 12
type input "0909979008"
click at [115, 123] on div "0909979008 - BÁC VÂN" at bounding box center [88, 119] width 74 height 8
type input "BÁC VÂN"
type input "30.000"
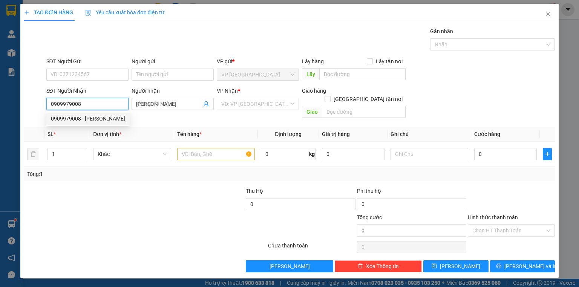
type input "30.000"
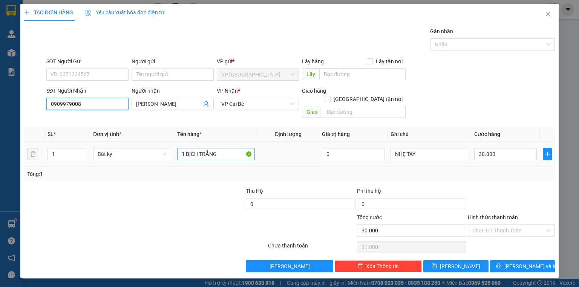
type input "0909979008"
drag, startPoint x: 228, startPoint y: 147, endPoint x: 186, endPoint y: 158, distance: 43.5
click at [186, 158] on td "1 BỊCH TRẮNG" at bounding box center [216, 154] width 84 height 25
type input "1 TÚI XANH NHẠT"
click at [213, 187] on div at bounding box center [189, 200] width 111 height 26
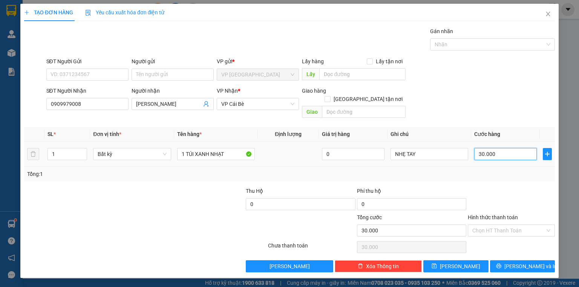
click at [510, 149] on input "30.000" at bounding box center [505, 154] width 63 height 12
type input "2"
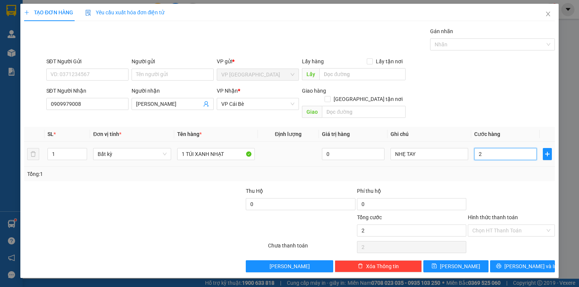
type input "20"
type input "20.000"
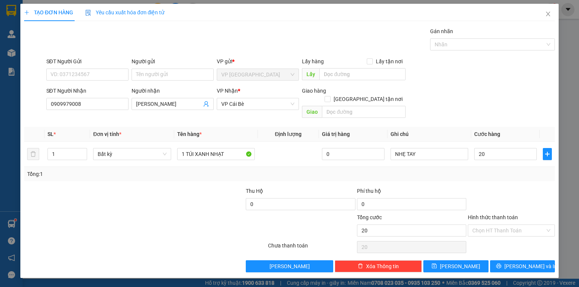
type input "20.000"
click at [515, 177] on div "Transit Pickup Surcharge Ids Transit Deliver Surcharge Ids Transit Deliver Surc…" at bounding box center [289, 149] width 531 height 245
drag, startPoint x: 511, startPoint y: 221, endPoint x: 512, endPoint y: 225, distance: 4.6
click at [512, 225] on input "Hình thức thanh toán" at bounding box center [508, 230] width 73 height 11
drag, startPoint x: 510, startPoint y: 235, endPoint x: 510, endPoint y: 228, distance: 6.8
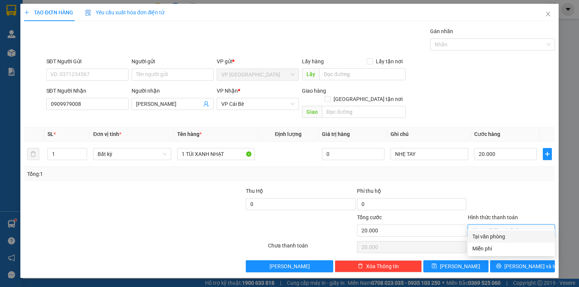
click at [509, 235] on div "Tại văn phòng" at bounding box center [511, 237] width 78 height 8
type input "0"
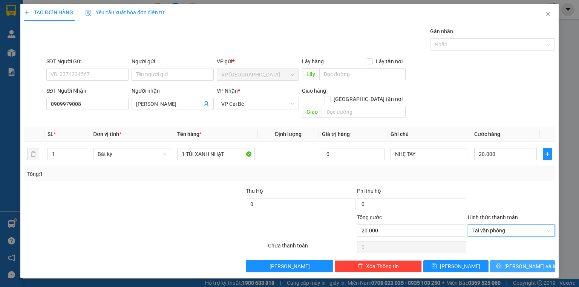
click at [501, 264] on span "printer" at bounding box center [498, 267] width 5 height 6
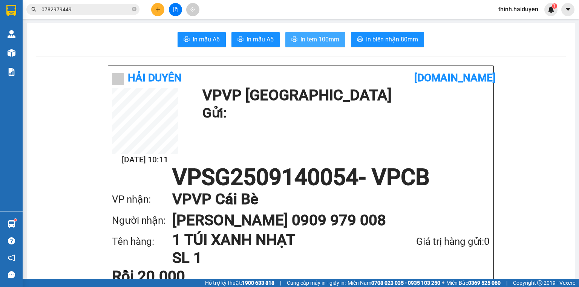
click at [319, 46] on button "In tem 100mm" at bounding box center [315, 39] width 60 height 15
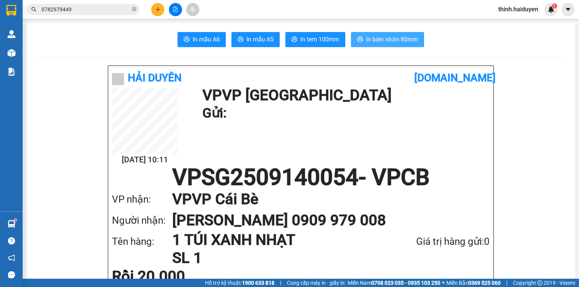
click at [388, 39] on span "In biên nhận 80mm" at bounding box center [392, 39] width 52 height 9
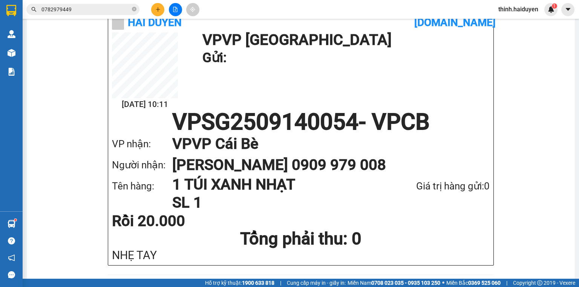
scroll to position [60, 0]
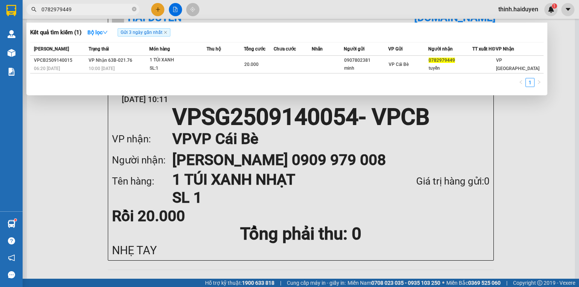
click at [109, 7] on input "0782979449" at bounding box center [85, 9] width 89 height 8
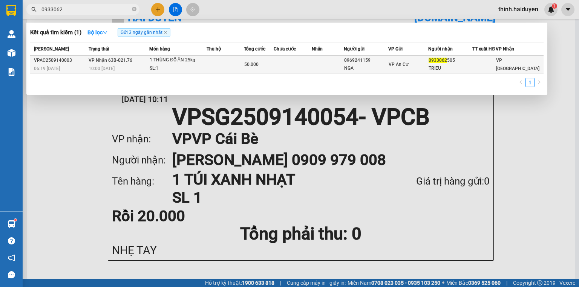
type input "0933062"
click at [183, 63] on div "1 THÙNG ĐỒ ĂN 25kg" at bounding box center [178, 60] width 57 height 8
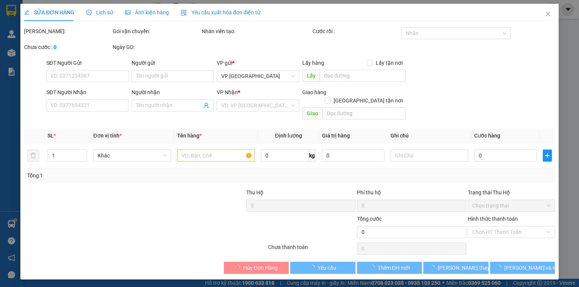
type input "0969241159"
type input "NGA"
type input "0933062505"
type input "TRIEU"
type input "50.000"
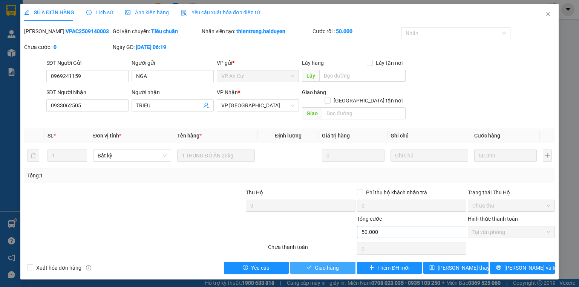
drag, startPoint x: 334, startPoint y: 255, endPoint x: 391, endPoint y: 225, distance: 63.9
click at [336, 252] on div "Total Paid Fee 50.000 Total UnPaid Fee 0 Cash Collection Total Fee Mã ĐH: VPAC2…" at bounding box center [289, 150] width 531 height 247
click at [332, 264] on button "Giao hàng" at bounding box center [322, 268] width 65 height 12
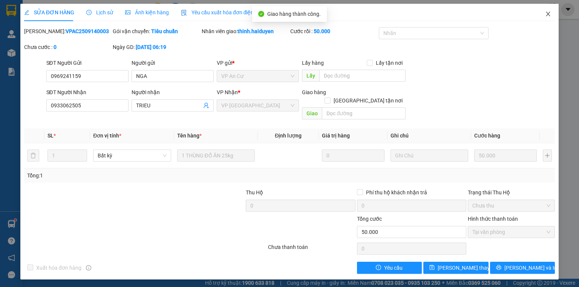
click at [549, 15] on icon "close" at bounding box center [548, 14] width 4 height 5
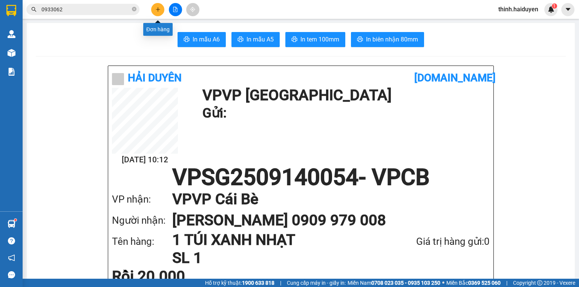
click at [156, 11] on icon "plus" at bounding box center [157, 9] width 5 height 5
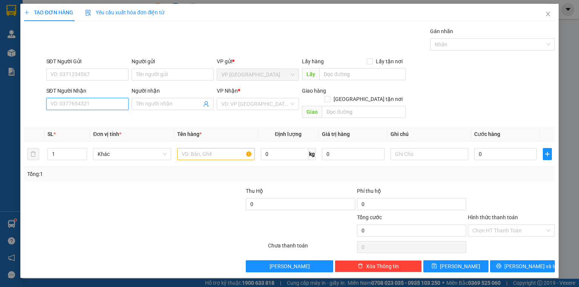
drag, startPoint x: 116, startPoint y: 103, endPoint x: 115, endPoint y: 99, distance: 4.2
click at [115, 102] on input "SĐT Người Nhận" at bounding box center [87, 104] width 82 height 12
click at [118, 121] on div "0382784538 - PHƯỢNG" at bounding box center [87, 119] width 73 height 8
type input "0382784538"
type input "PHƯỢNG"
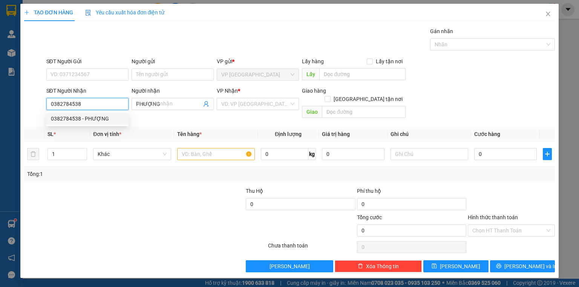
type input "20.000"
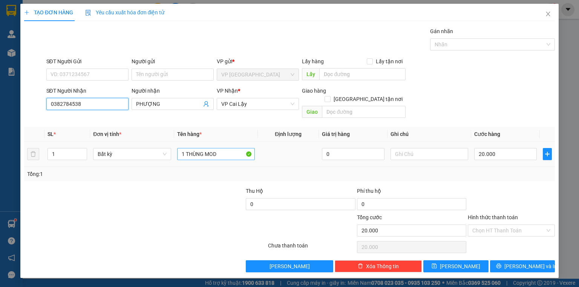
type input "0382784538"
drag, startPoint x: 228, startPoint y: 146, endPoint x: 185, endPoint y: 155, distance: 43.0
click at [185, 155] on td "1 THÙNG MOD" at bounding box center [216, 154] width 84 height 25
type input "1 BỊCH ĐEN"
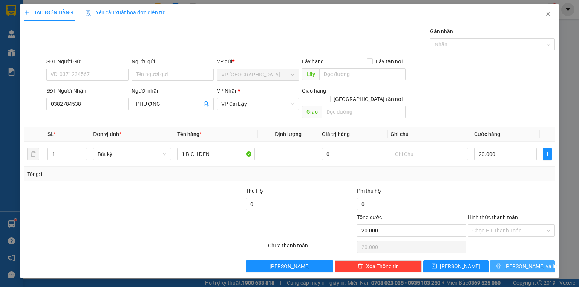
drag, startPoint x: 510, startPoint y: 256, endPoint x: 520, endPoint y: 256, distance: 9.8
click at [514, 261] on button "Lưu và In" at bounding box center [522, 267] width 65 height 12
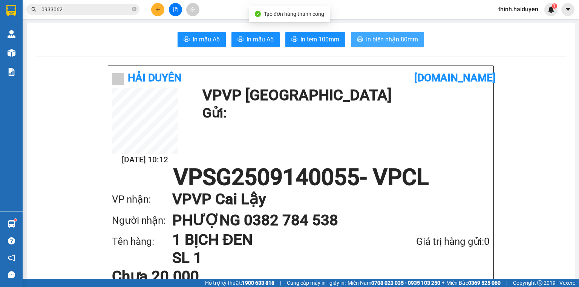
click at [410, 33] on button "In biên nhận 80mm" at bounding box center [387, 39] width 73 height 15
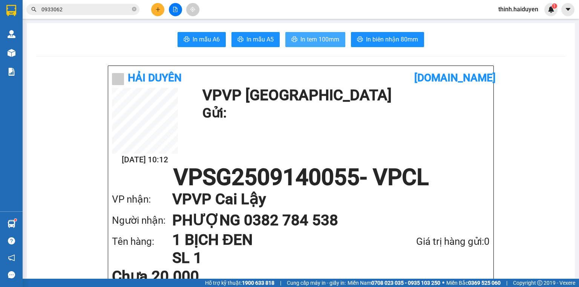
click at [319, 38] on span "In tem 100mm" at bounding box center [319, 39] width 39 height 9
click at [113, 12] on input "0933062" at bounding box center [85, 9] width 89 height 8
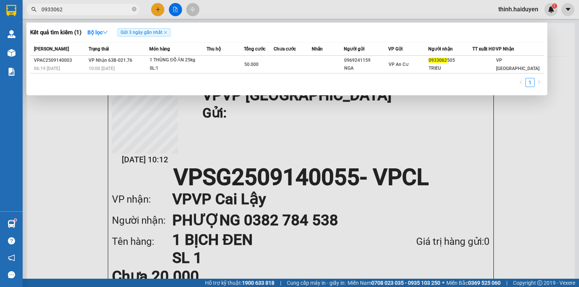
click at [113, 12] on input "0933062" at bounding box center [85, 9] width 89 height 8
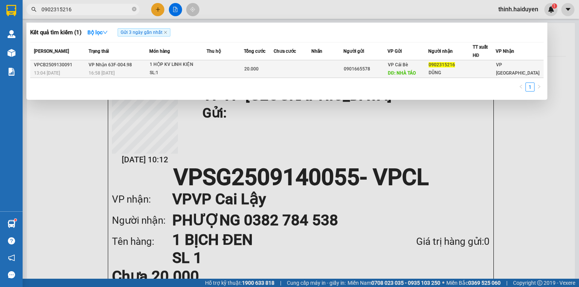
type input "0902315216"
click at [193, 69] on div "SL: 1" at bounding box center [178, 73] width 57 height 8
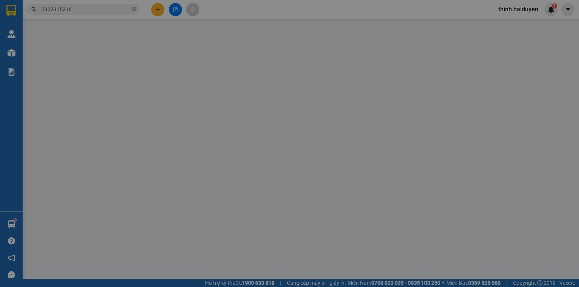
type input "0901665578"
type input "NHÀ TÁO"
type input "0902315216"
type input "DŨNG"
type input "20.000"
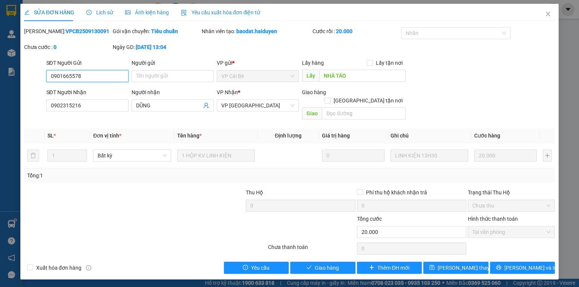
click at [483, 227] on span "Tại văn phòng" at bounding box center [511, 232] width 78 height 11
click at [321, 264] on span "Giao hàng" at bounding box center [327, 268] width 24 height 8
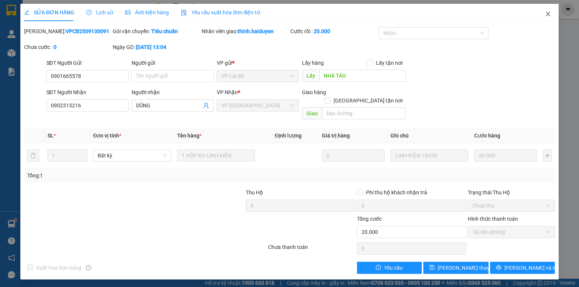
click at [552, 12] on span "Close" at bounding box center [548, 14] width 21 height 21
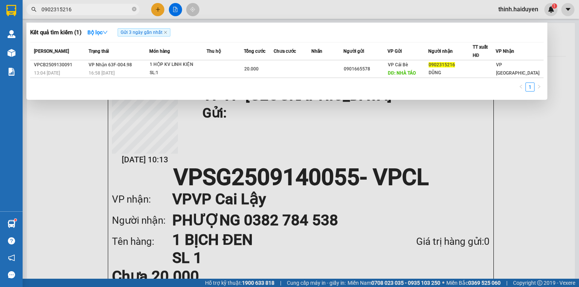
click at [88, 8] on input "0902315216" at bounding box center [85, 9] width 89 height 8
click at [109, 5] on input "0902315216" at bounding box center [85, 9] width 89 height 8
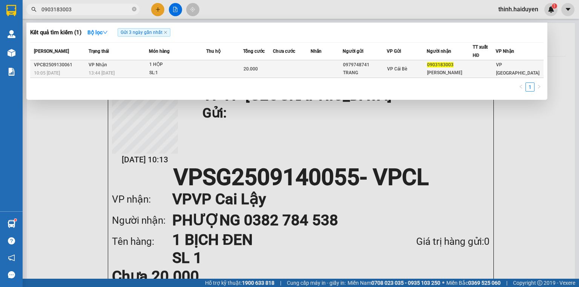
type input "0903183003"
click at [175, 61] on td "1 HỘP SL: 1" at bounding box center [177, 69] width 57 height 18
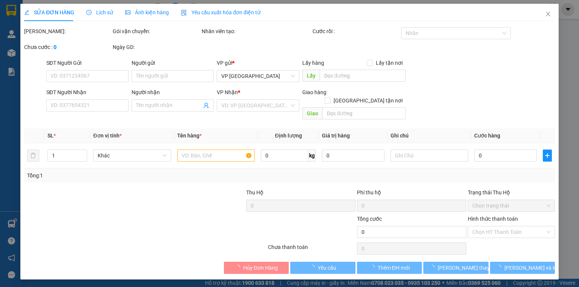
type input "0979748741"
type input "TRANG"
type input "0903183003"
type input "KIỀU TIÊN"
type input "20.000"
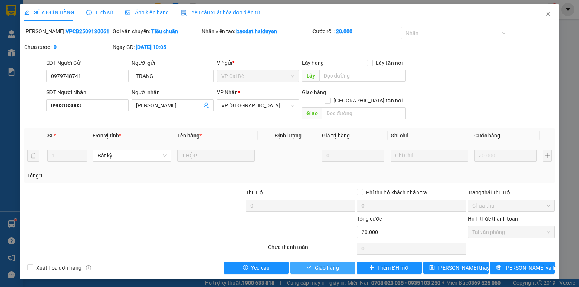
drag, startPoint x: 327, startPoint y: 263, endPoint x: 337, endPoint y: 255, distance: 12.9
click at [329, 262] on button "Giao hàng" at bounding box center [322, 268] width 65 height 12
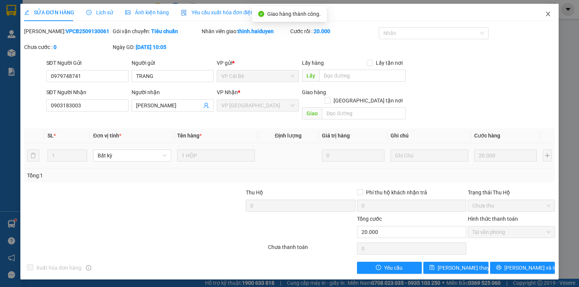
drag, startPoint x: 547, startPoint y: 18, endPoint x: 552, endPoint y: 20, distance: 4.7
click at [548, 19] on span "Close" at bounding box center [548, 14] width 21 height 21
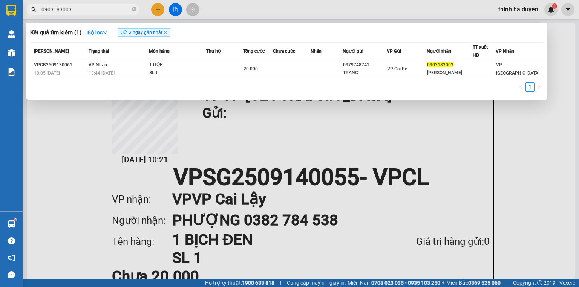
click at [77, 8] on input "0903183003" at bounding box center [85, 9] width 89 height 8
click at [115, 9] on input "0972194435" at bounding box center [85, 9] width 89 height 8
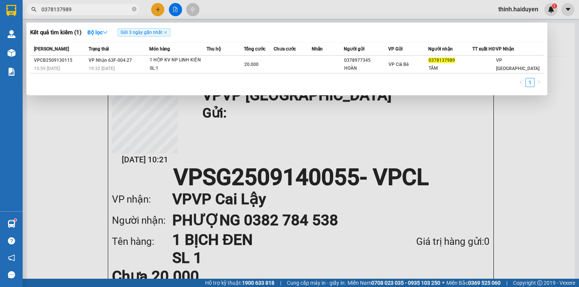
type input "0378137989"
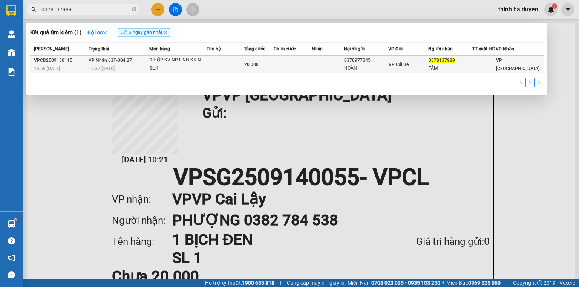
click at [213, 69] on td at bounding box center [225, 65] width 37 height 18
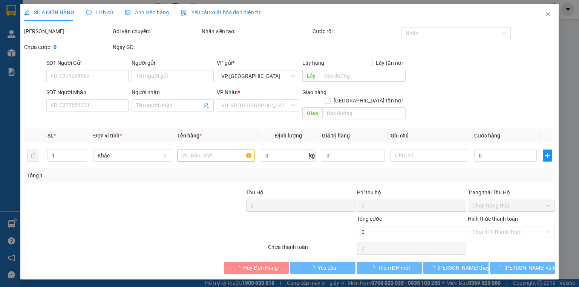
type input "0378977345"
type input "HOÀN"
type input "0378137989"
type input "TÂM"
type input "20.000"
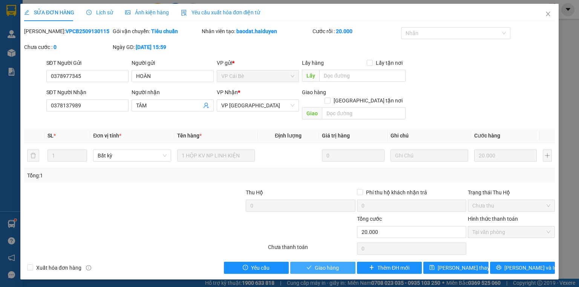
click at [328, 264] on span "Giao hàng" at bounding box center [327, 268] width 24 height 8
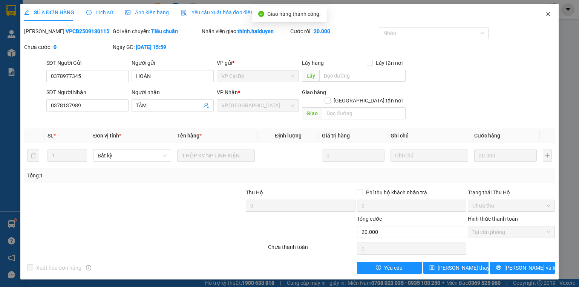
click at [550, 14] on icon "close" at bounding box center [548, 14] width 6 height 6
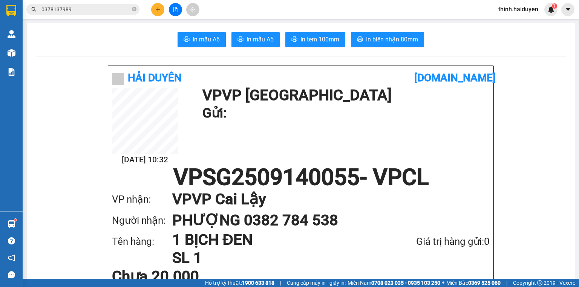
click at [170, 9] on button at bounding box center [175, 9] width 13 height 13
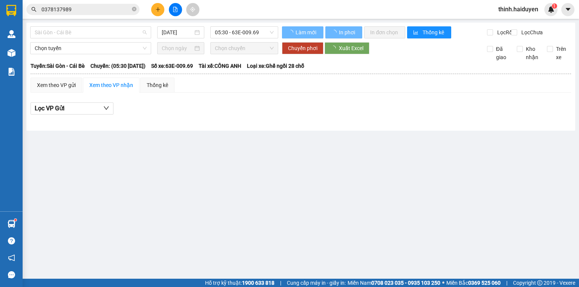
drag, startPoint x: 76, startPoint y: 30, endPoint x: 74, endPoint y: 47, distance: 17.1
click at [75, 30] on span "Sài Gòn - Cái Bè" at bounding box center [91, 32] width 112 height 11
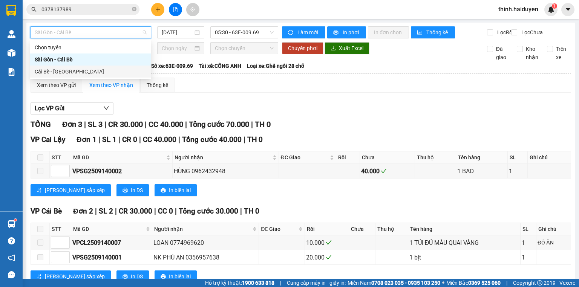
drag, startPoint x: 70, startPoint y: 68, endPoint x: 104, endPoint y: 66, distance: 34.0
click at [70, 69] on div "Cái Bè - Sài Gòn" at bounding box center [91, 71] width 112 height 8
type input "14/09/2025"
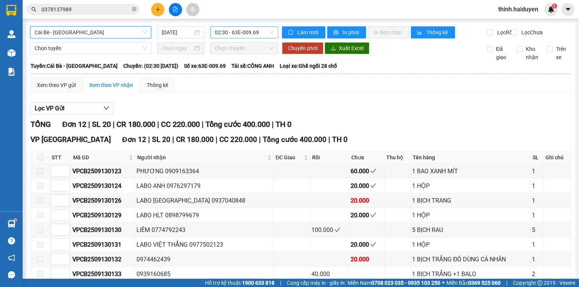
click at [259, 34] on span "02:30 - 63E-009.69" at bounding box center [244, 32] width 59 height 11
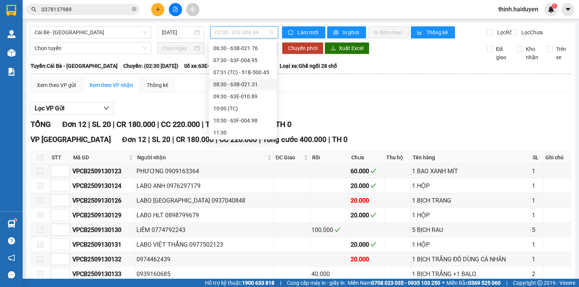
scroll to position [60, 0]
click at [230, 57] on div "07:30 - 63F-004.95" at bounding box center [242, 59] width 59 height 8
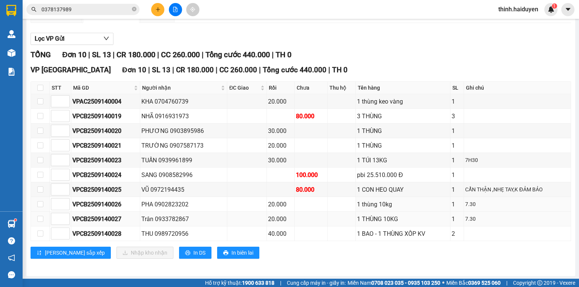
scroll to position [74, 0]
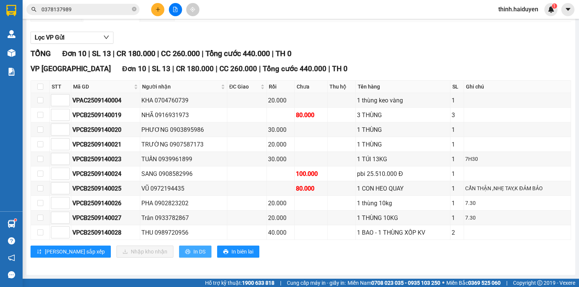
click at [193, 249] on span "In DS" at bounding box center [199, 252] width 12 height 8
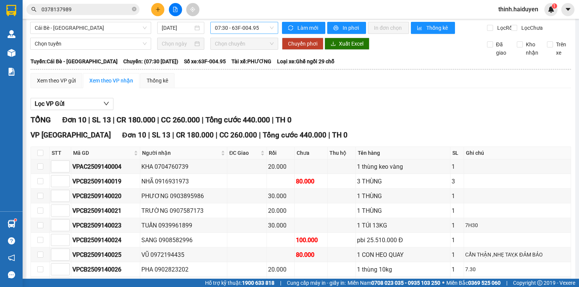
scroll to position [0, 0]
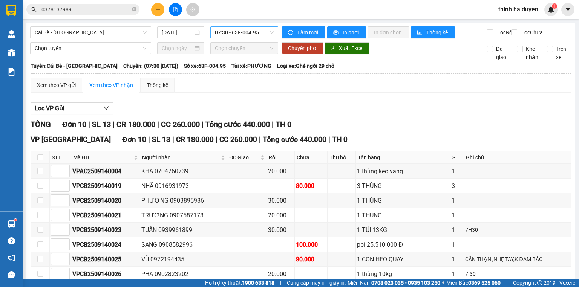
click at [222, 32] on span "07:30 - 63F-004.95" at bounding box center [244, 32] width 59 height 11
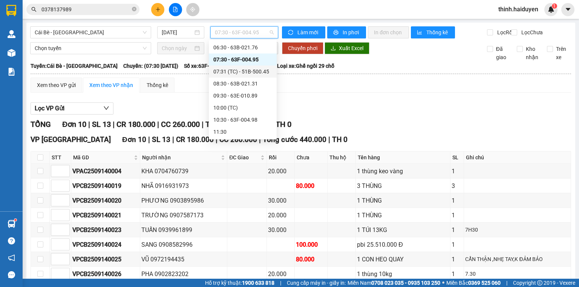
click at [225, 70] on div "07:31 (TC) - 51B-500.45" at bounding box center [242, 71] width 59 height 8
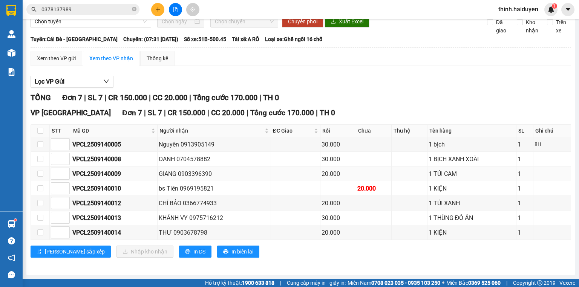
scroll to position [31, 0]
drag, startPoint x: 159, startPoint y: 250, endPoint x: 210, endPoint y: 244, distance: 51.9
click at [179, 250] on button "In DS" at bounding box center [195, 252] width 32 height 12
click at [235, 26] on span "Chọn chuyến" at bounding box center [244, 21] width 59 height 11
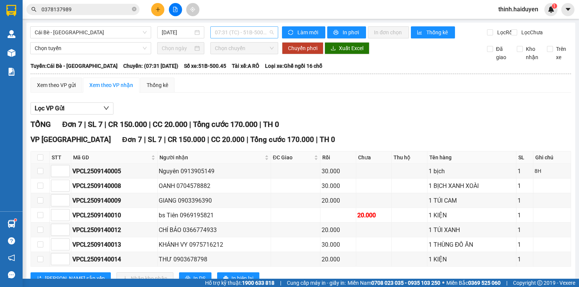
click at [227, 34] on span "07:31 (TC) - 51B-500.45" at bounding box center [244, 32] width 59 height 11
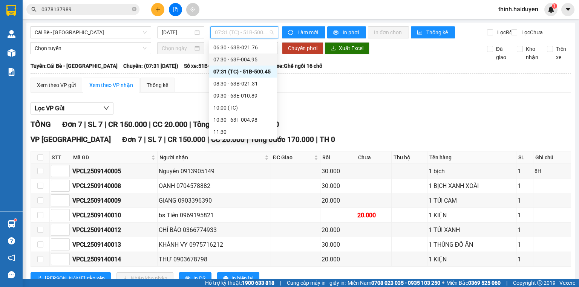
click at [232, 59] on div "07:30 - 63F-004.95" at bounding box center [242, 59] width 59 height 8
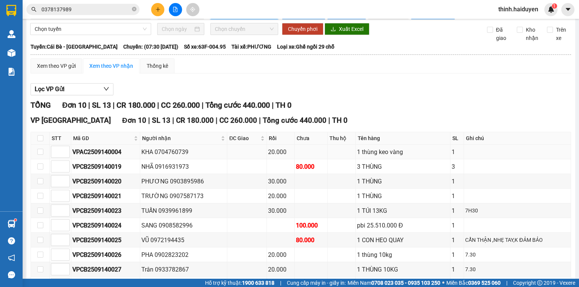
scroll to position [74, 0]
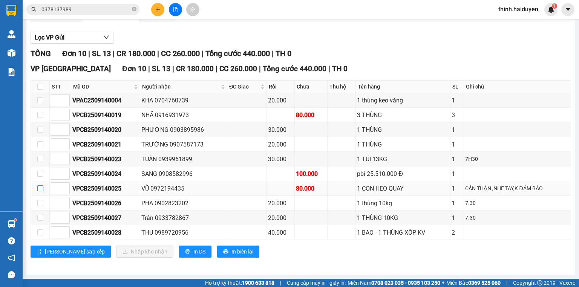
drag, startPoint x: 40, startPoint y: 190, endPoint x: 58, endPoint y: 199, distance: 20.4
click at [41, 190] on input "checkbox" at bounding box center [40, 188] width 6 height 6
checkbox input "true"
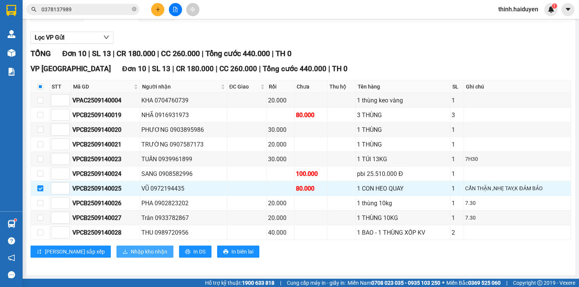
drag, startPoint x: 106, startPoint y: 251, endPoint x: 114, endPoint y: 246, distance: 10.0
click at [131, 249] on span "Nhập kho nhận" at bounding box center [149, 252] width 37 height 8
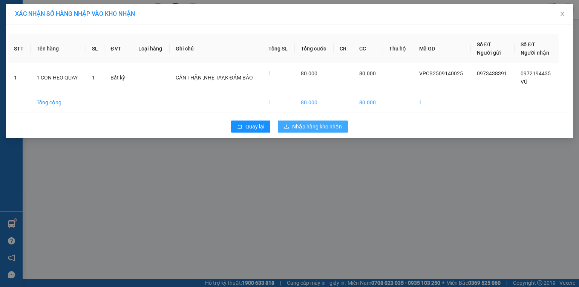
click at [334, 129] on span "Nhập hàng kho nhận" at bounding box center [317, 127] width 50 height 8
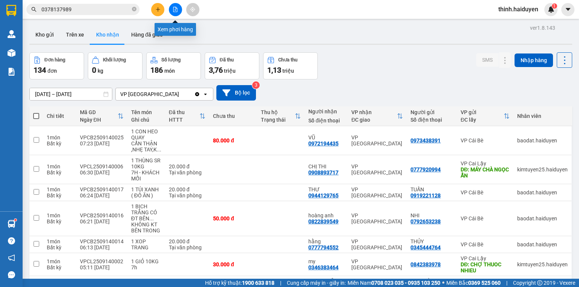
click at [179, 6] on button at bounding box center [175, 9] width 13 height 13
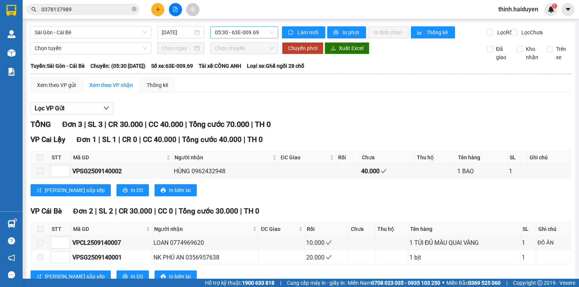
click at [233, 32] on span "05:30 - 63E-009.69" at bounding box center [244, 32] width 59 height 11
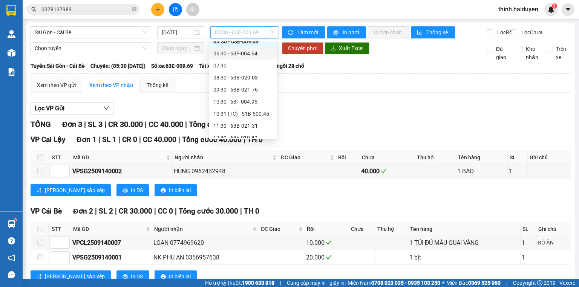
scroll to position [30, 0]
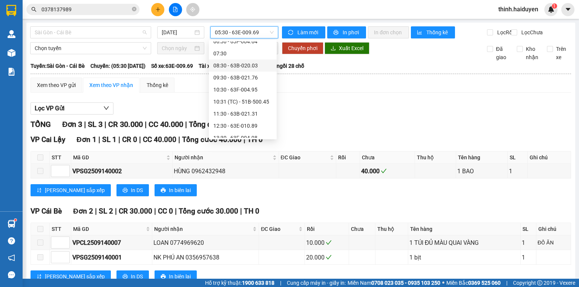
drag, startPoint x: 75, startPoint y: 34, endPoint x: 71, endPoint y: 43, distance: 10.0
click at [74, 34] on span "Sài Gòn - Cái Bè" at bounding box center [91, 32] width 112 height 11
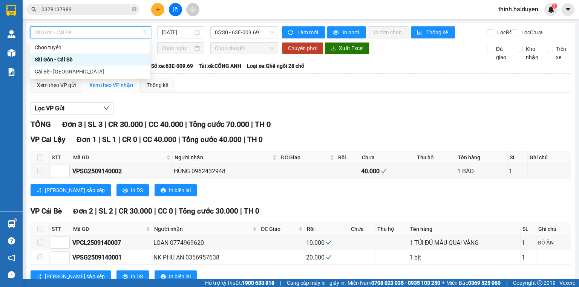
drag, startPoint x: 61, startPoint y: 73, endPoint x: 87, endPoint y: 66, distance: 26.9
click at [63, 72] on div "Cái Bè - Sài Gòn" at bounding box center [90, 71] width 111 height 8
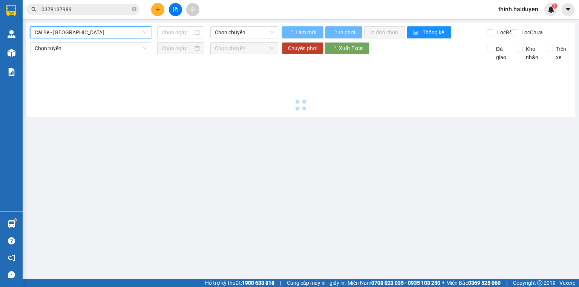
type input "14/09/2025"
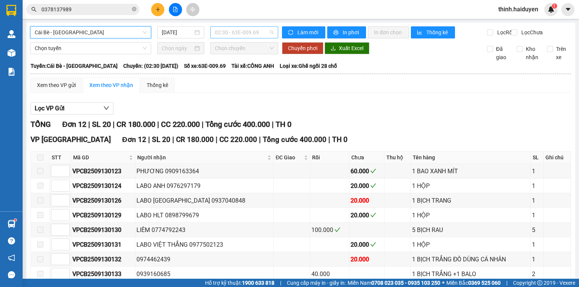
drag, startPoint x: 251, startPoint y: 27, endPoint x: 250, endPoint y: 37, distance: 10.2
click at [250, 31] on span "02:30 - 63E-009.69" at bounding box center [244, 32] width 59 height 11
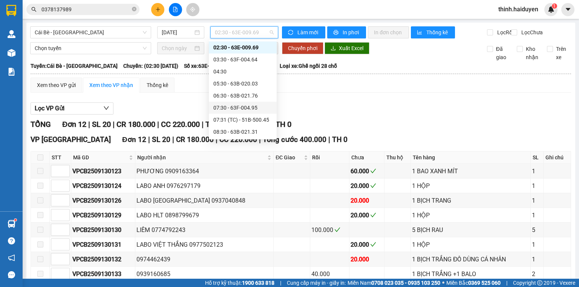
click at [235, 107] on div "07:30 - 63F-004.95" at bounding box center [242, 108] width 59 height 8
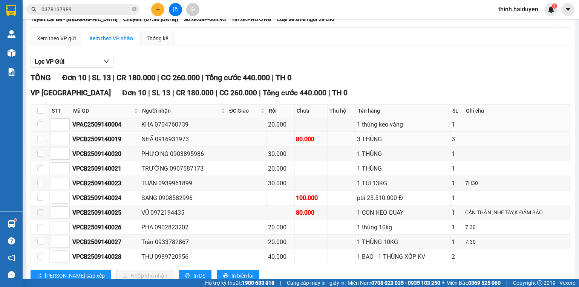
scroll to position [74, 0]
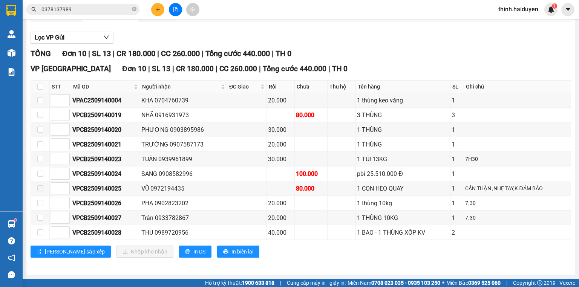
click at [71, 11] on input "0378137989" at bounding box center [85, 9] width 89 height 8
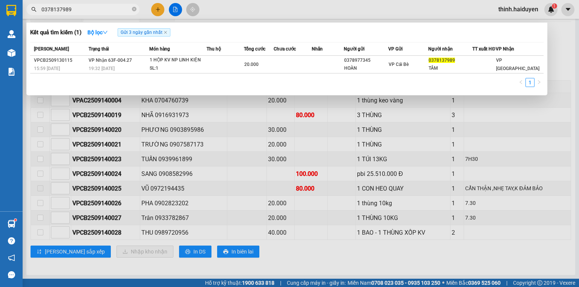
click at [71, 11] on input "0378137989" at bounding box center [85, 9] width 89 height 8
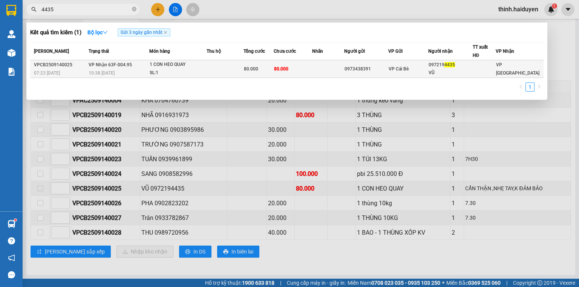
type input "4435"
click at [290, 74] on td "80.000" at bounding box center [293, 69] width 39 height 18
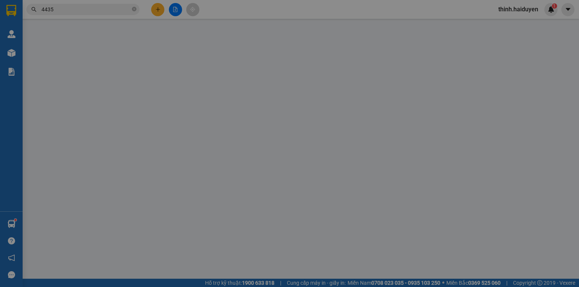
type input "0973438391"
type input "0972194435"
type input "VŨ"
type input "80.000"
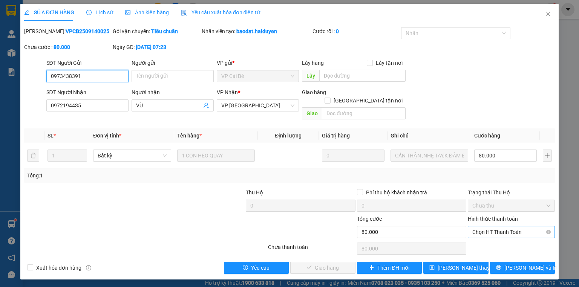
drag, startPoint x: 487, startPoint y: 220, endPoint x: 490, endPoint y: 228, distance: 8.1
click at [489, 227] on span "Chọn HT Thanh Toán" at bounding box center [511, 232] width 78 height 11
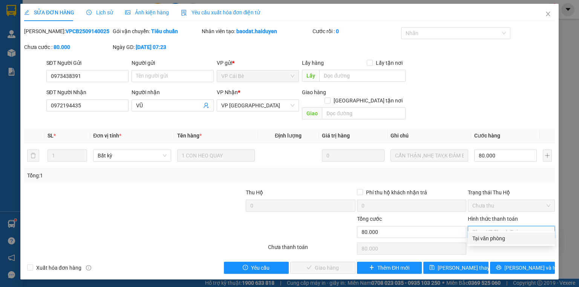
click at [489, 238] on div "Tại văn phòng" at bounding box center [511, 239] width 78 height 8
type input "0"
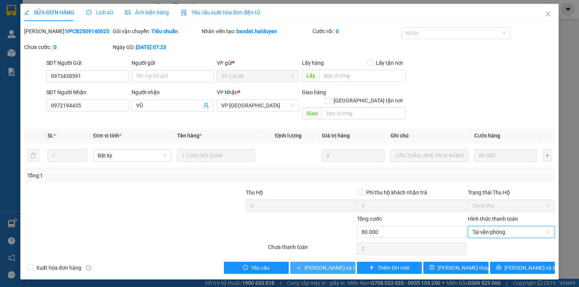
click at [350, 262] on button "Lưu và Giao hàng" at bounding box center [322, 268] width 65 height 12
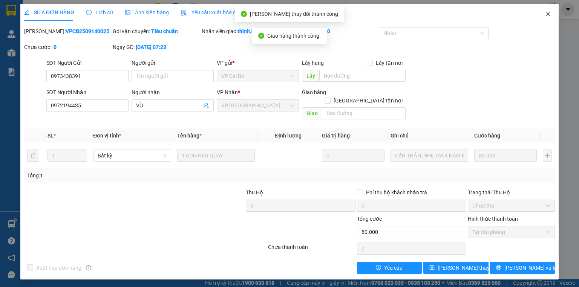
click at [547, 15] on icon "close" at bounding box center [548, 14] width 6 height 6
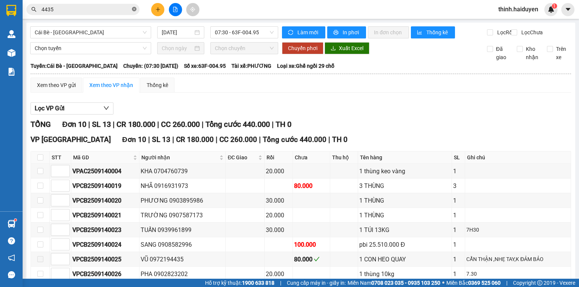
click at [135, 9] on icon "close-circle" at bounding box center [134, 9] width 5 height 5
click at [130, 5] on span at bounding box center [82, 9] width 113 height 11
click at [89, 11] on input "text" at bounding box center [85, 9] width 89 height 8
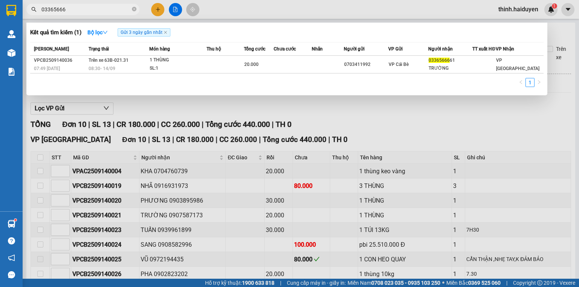
type input "03365666"
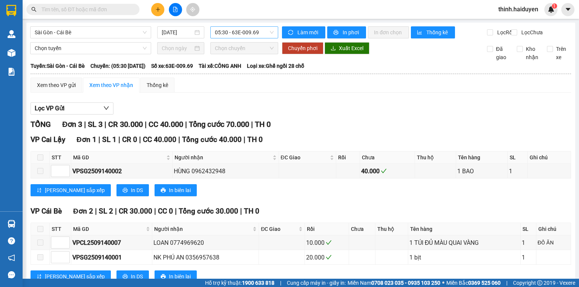
click at [225, 31] on span "05:30 - 63E-009.69" at bounding box center [244, 32] width 59 height 11
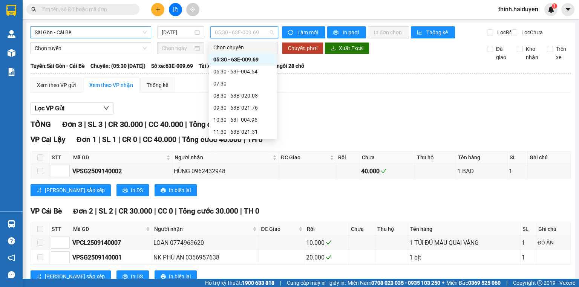
click at [93, 35] on span "Sài Gòn - Cái Bè" at bounding box center [91, 32] width 112 height 11
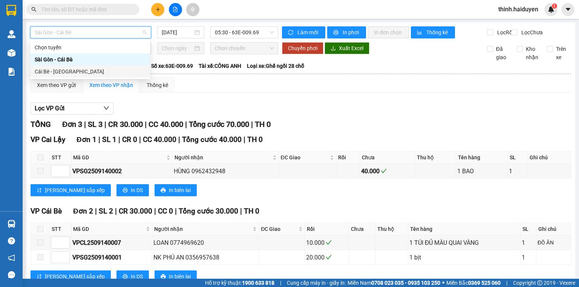
drag, startPoint x: 77, startPoint y: 71, endPoint x: 177, endPoint y: 65, distance: 100.4
click at [79, 71] on div "Cái Bè - [GEOGRAPHIC_DATA]" at bounding box center [90, 71] width 111 height 8
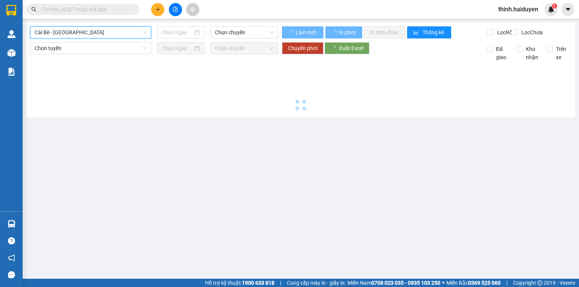
type input "[DATE]"
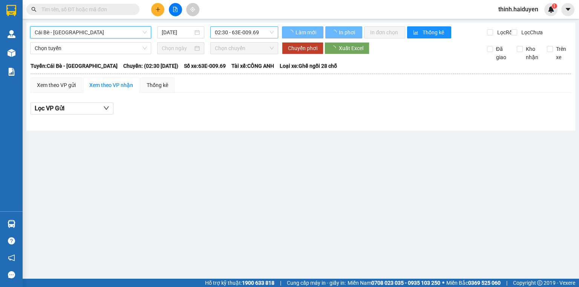
click at [222, 31] on span "02:30 - 63E-009.69" at bounding box center [244, 32] width 59 height 11
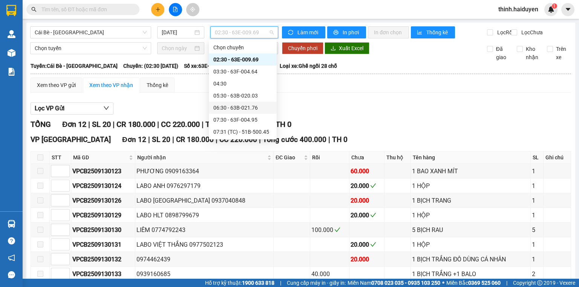
click at [231, 104] on div "06:30 - 63B-021.76" at bounding box center [242, 108] width 59 height 8
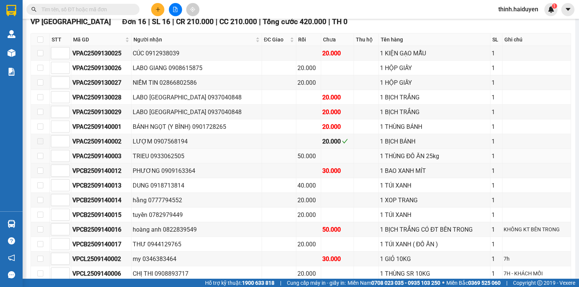
scroll to position [161, 0]
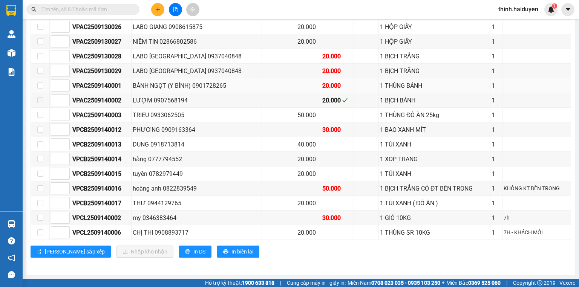
click at [153, 89] on div "BÁNH NGỌT (Y BÌNH) 0901728265" at bounding box center [197, 85] width 128 height 9
drag, startPoint x: 38, startPoint y: 86, endPoint x: 75, endPoint y: 109, distance: 43.5
click at [39, 86] on input "checkbox" at bounding box center [40, 86] width 6 height 6
checkbox input "true"
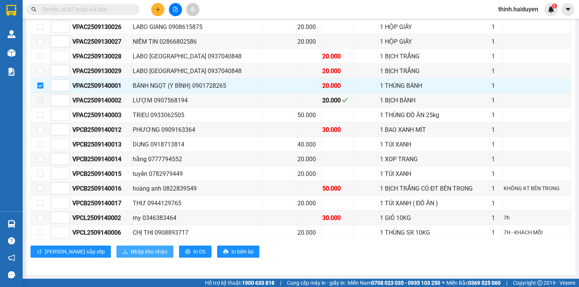
drag, startPoint x: 125, startPoint y: 254, endPoint x: 135, endPoint y: 258, distance: 10.5
click at [131, 254] on span "Nhập kho nhận" at bounding box center [149, 252] width 37 height 8
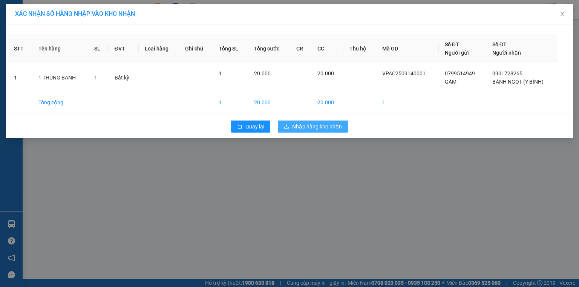
click at [326, 123] on span "Nhập hàng kho nhận" at bounding box center [317, 127] width 50 height 8
